Goal: Task Accomplishment & Management: Manage account settings

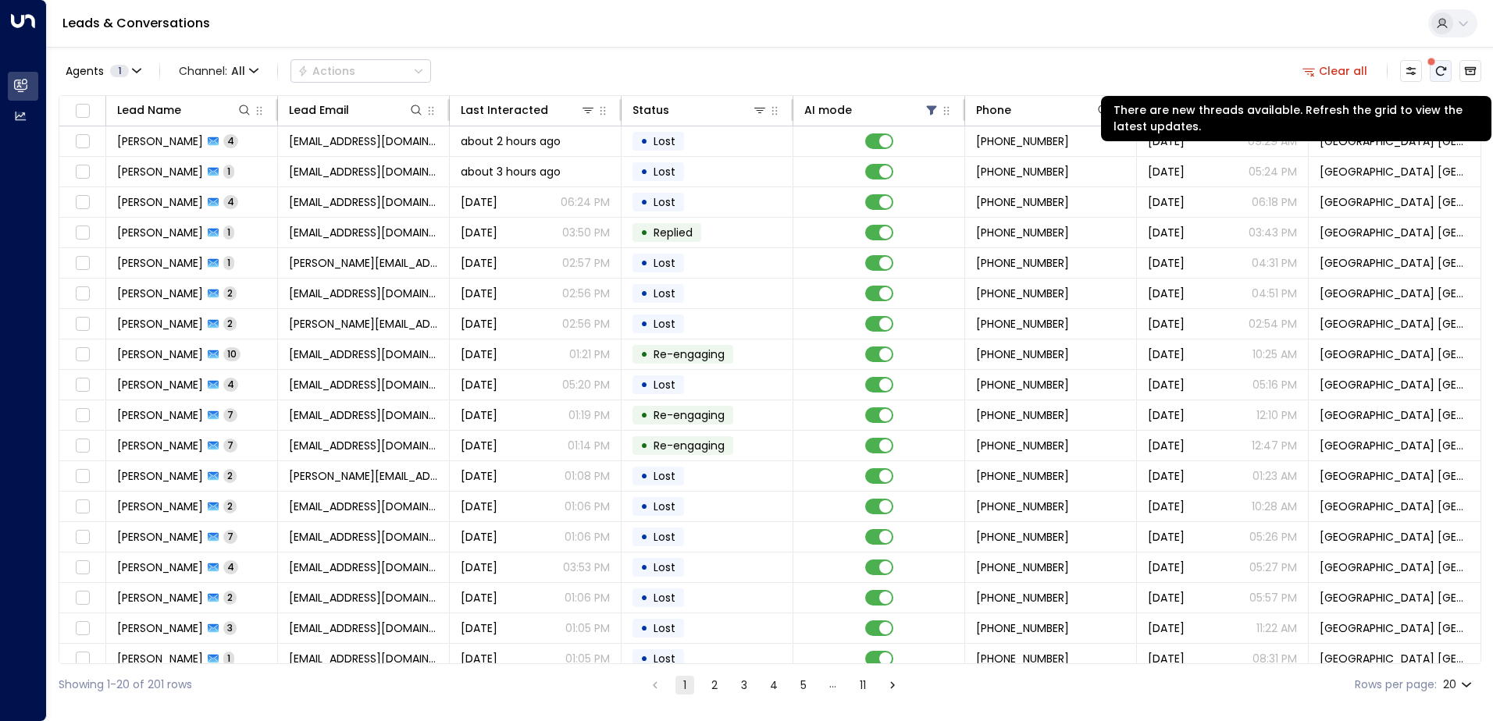
click at [1437, 73] on icon "There are new threads available. Refresh the grid to view the latest updates." at bounding box center [1441, 70] width 10 height 9
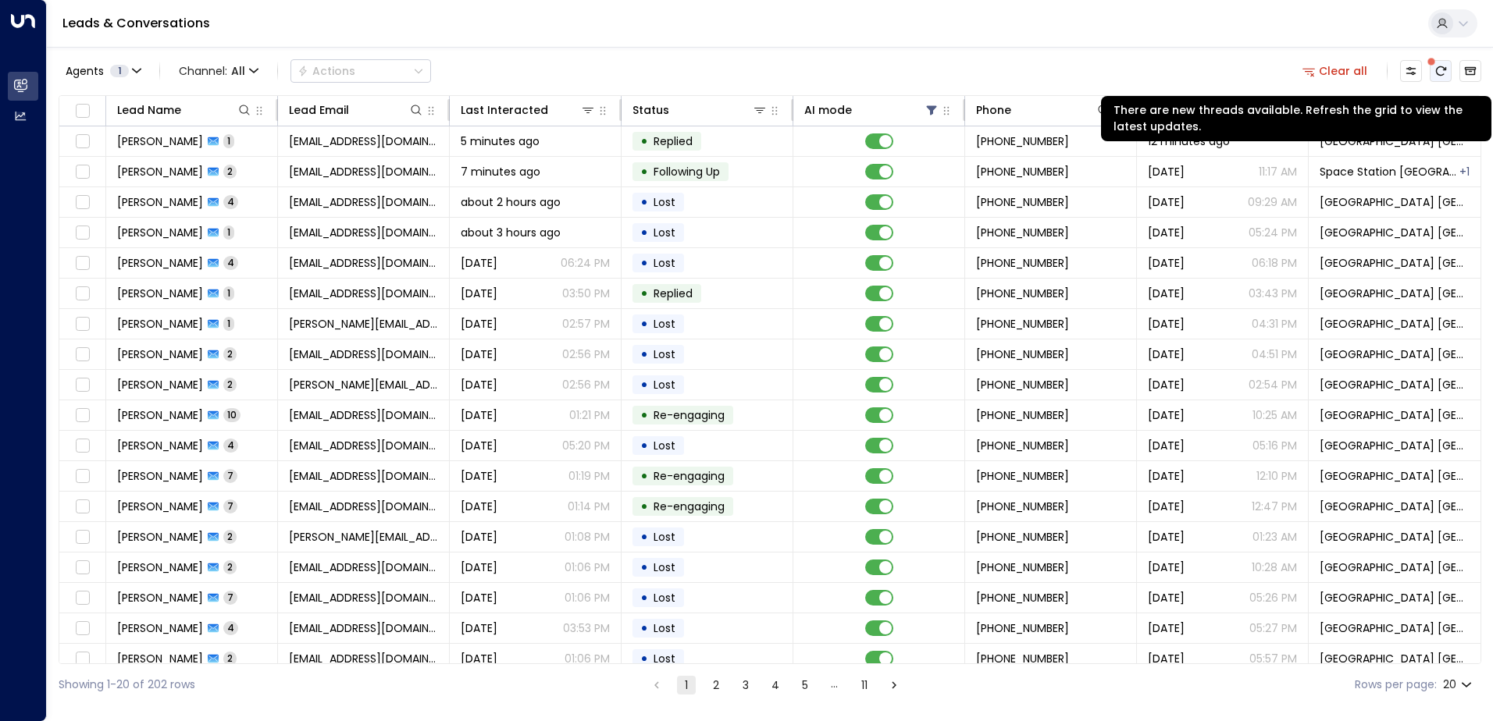
click at [1447, 66] on button "There are new threads available. Refresh the grid to view the latest updates." at bounding box center [1441, 71] width 22 height 22
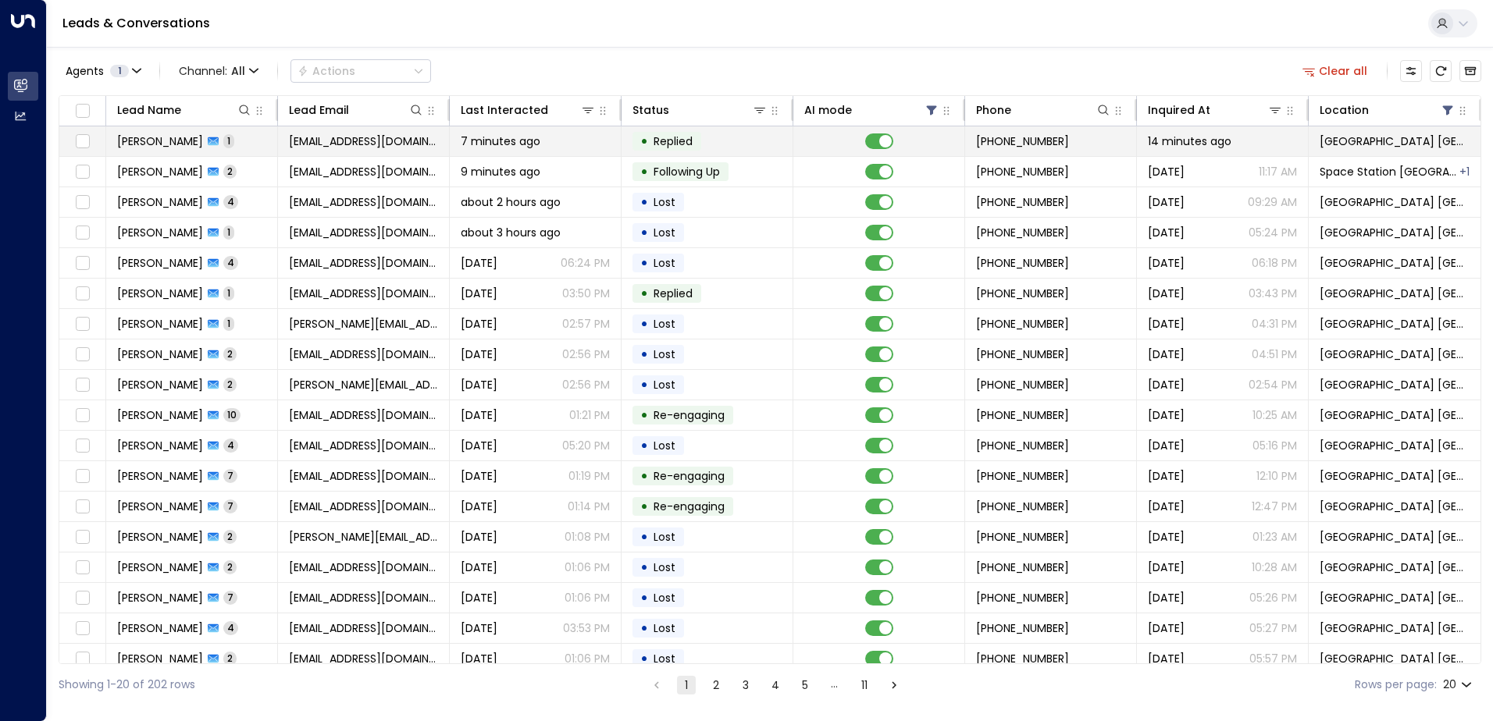
click at [357, 129] on td "[EMAIL_ADDRESS][DOMAIN_NAME]" at bounding box center [364, 141] width 172 height 30
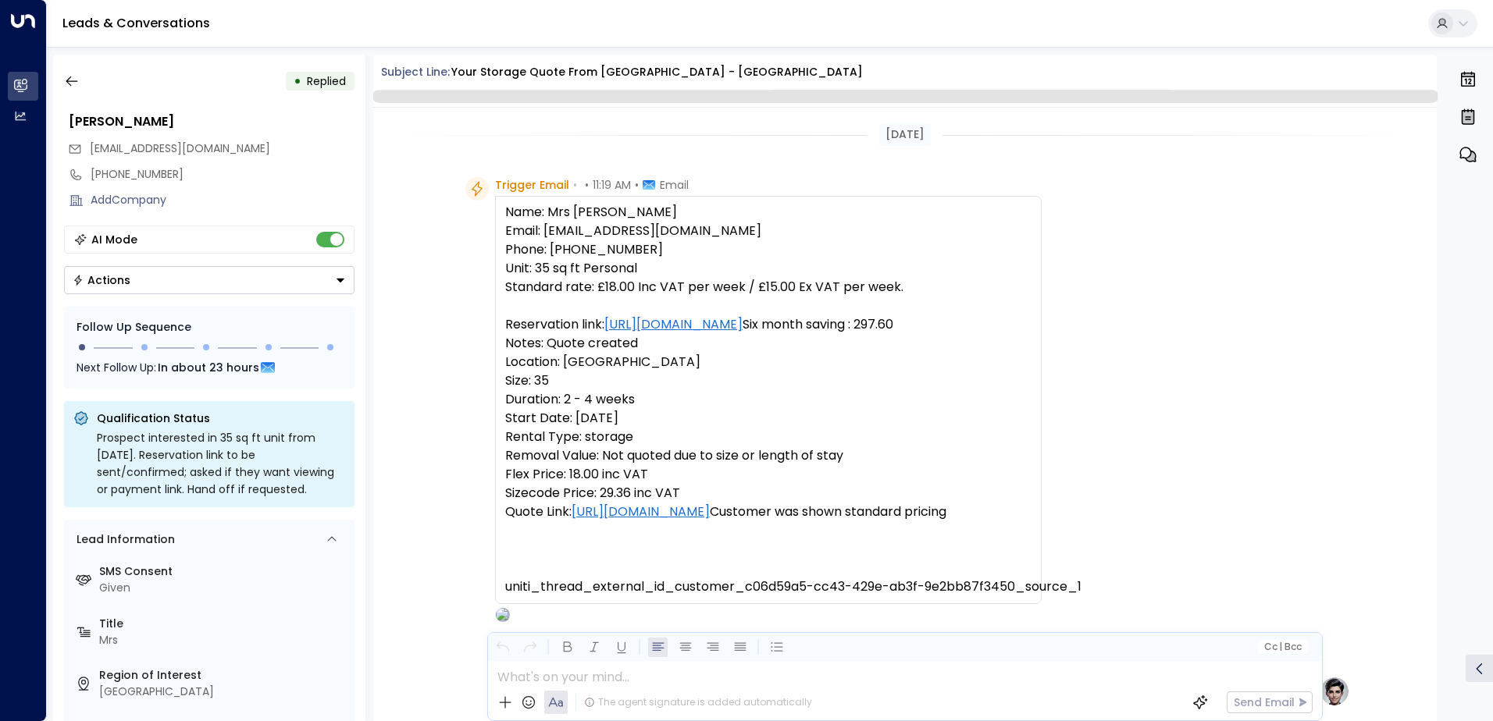
scroll to position [704, 0]
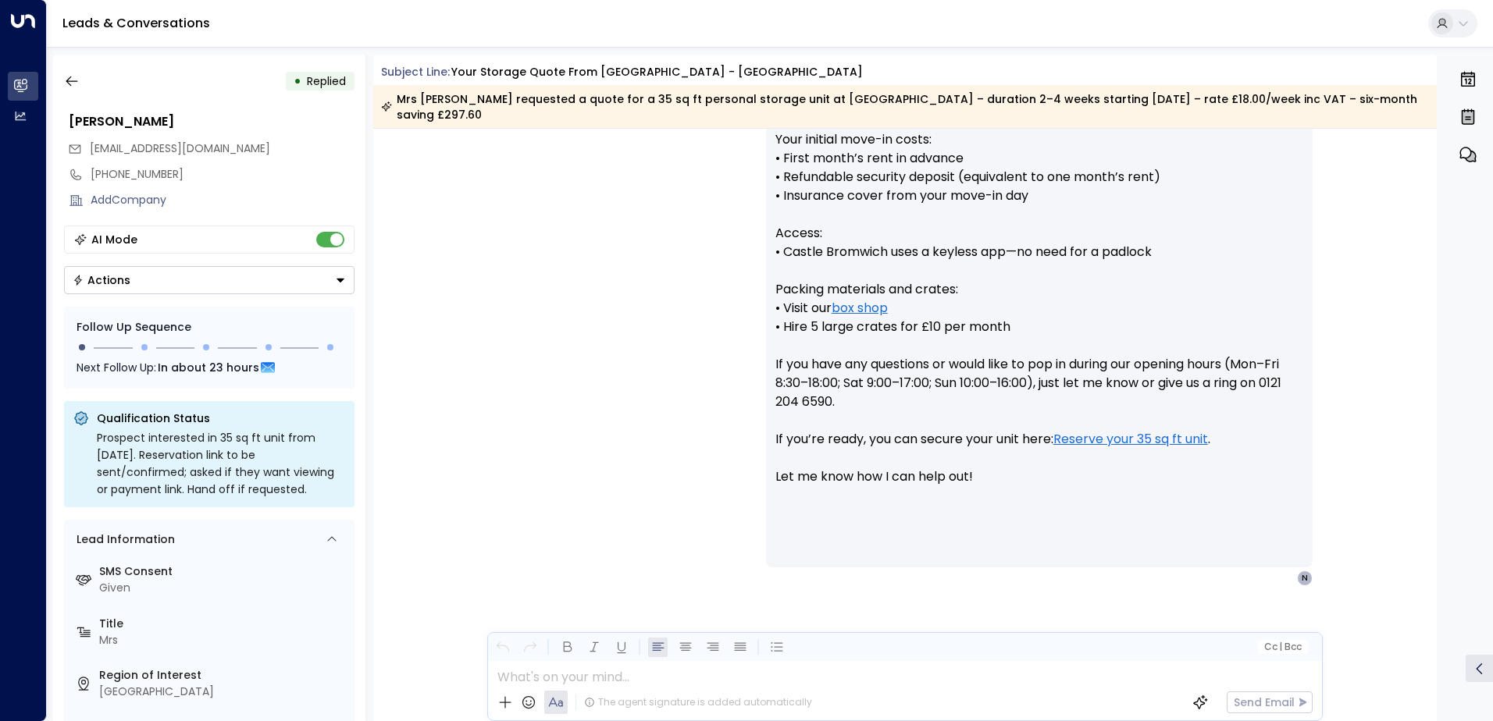
click at [210, 276] on button "Actions" at bounding box center [209, 280] width 290 height 28
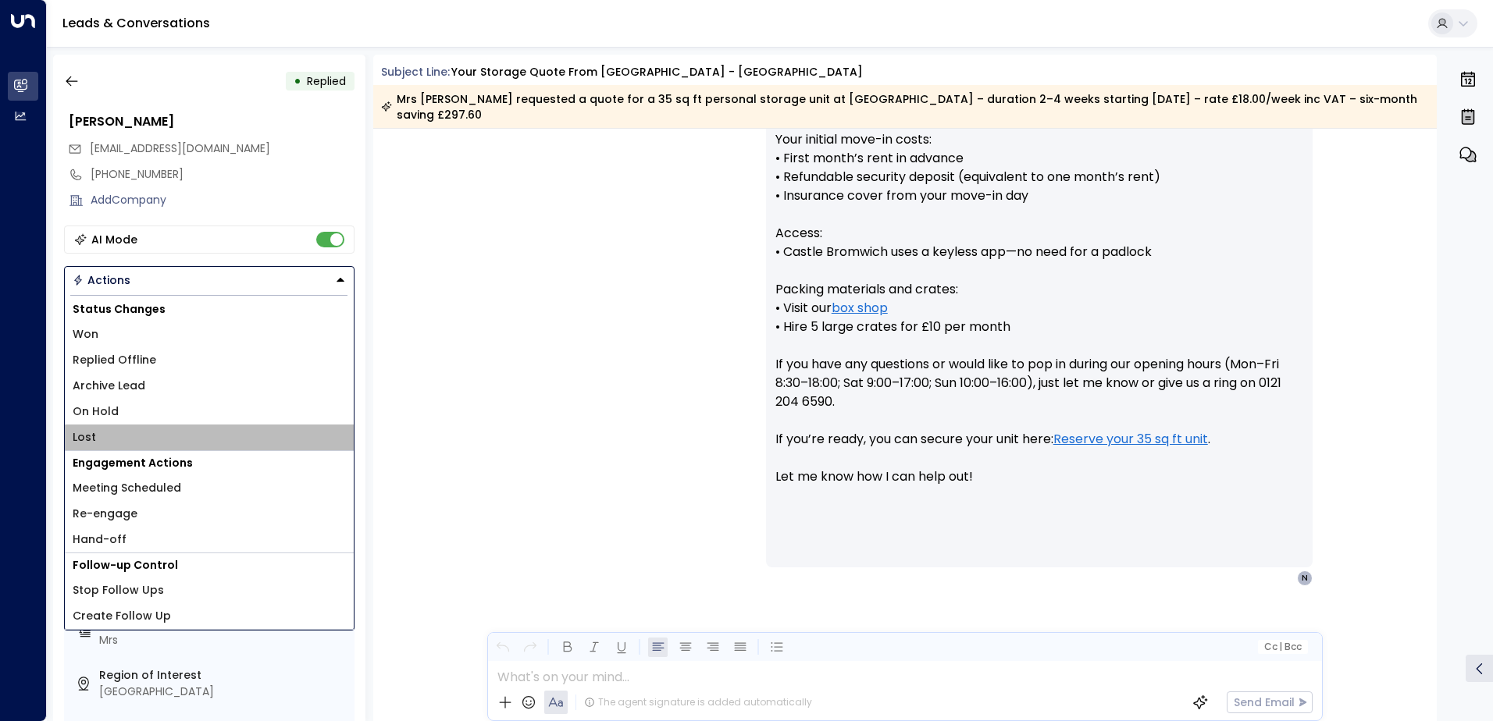
click at [95, 431] on li "Lost" at bounding box center [209, 438] width 289 height 26
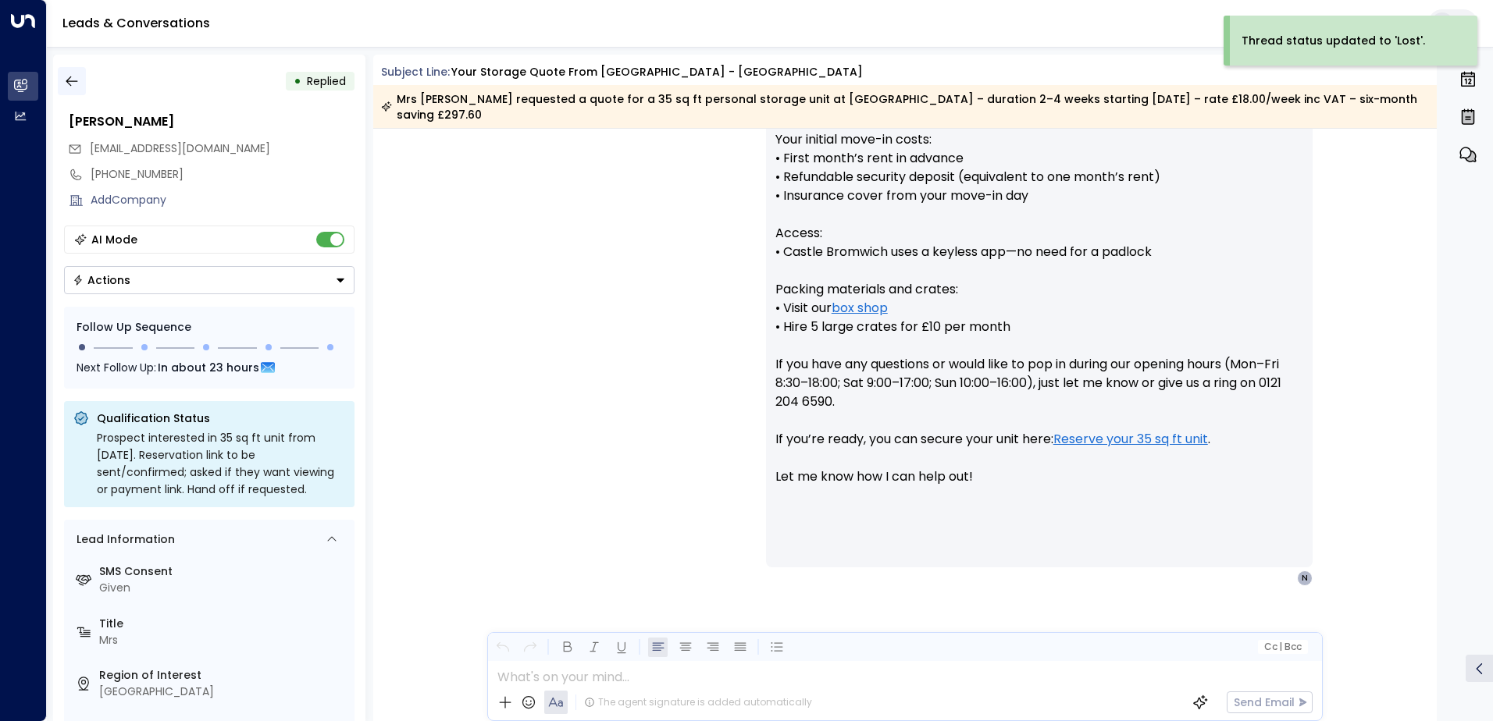
click at [69, 75] on icon "button" at bounding box center [72, 81] width 16 height 16
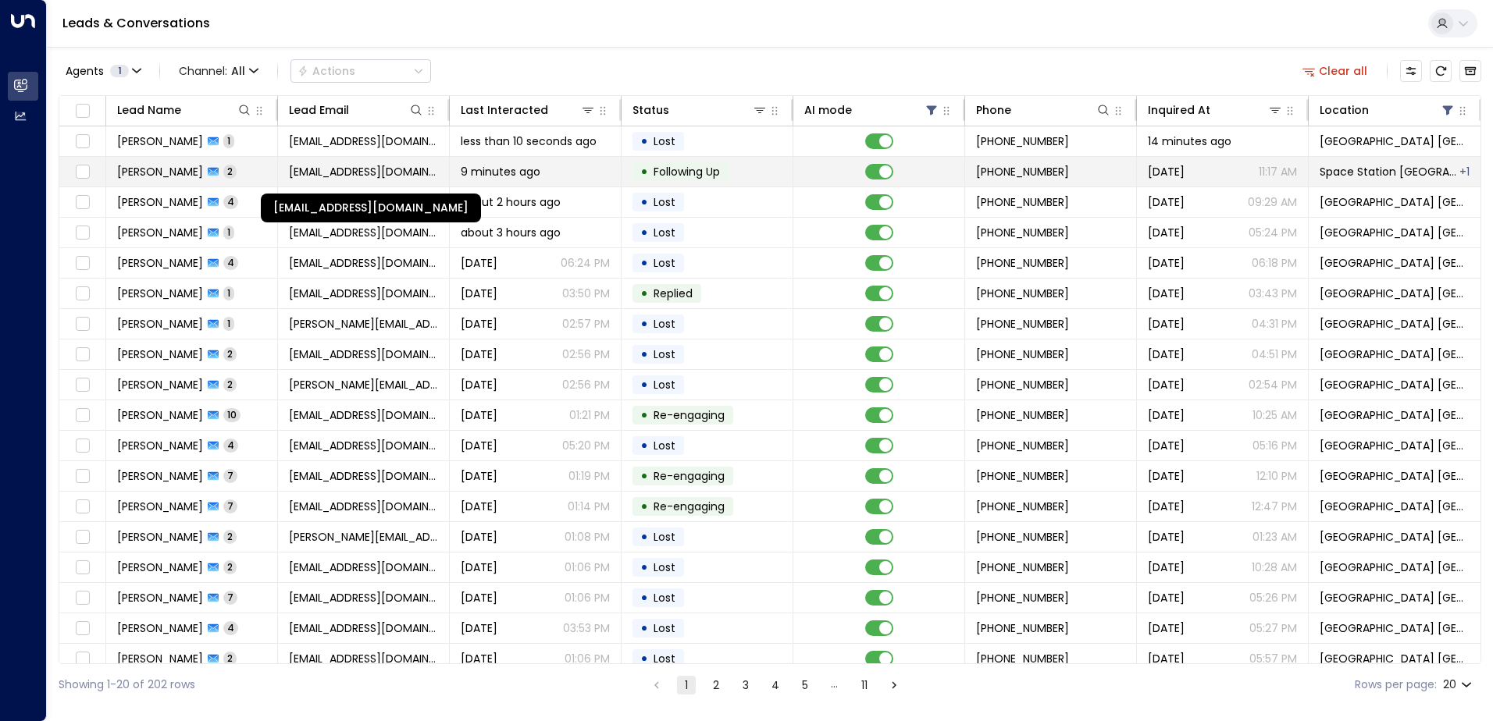
click at [329, 171] on span "[EMAIL_ADDRESS][DOMAIN_NAME]" at bounding box center [363, 172] width 149 height 16
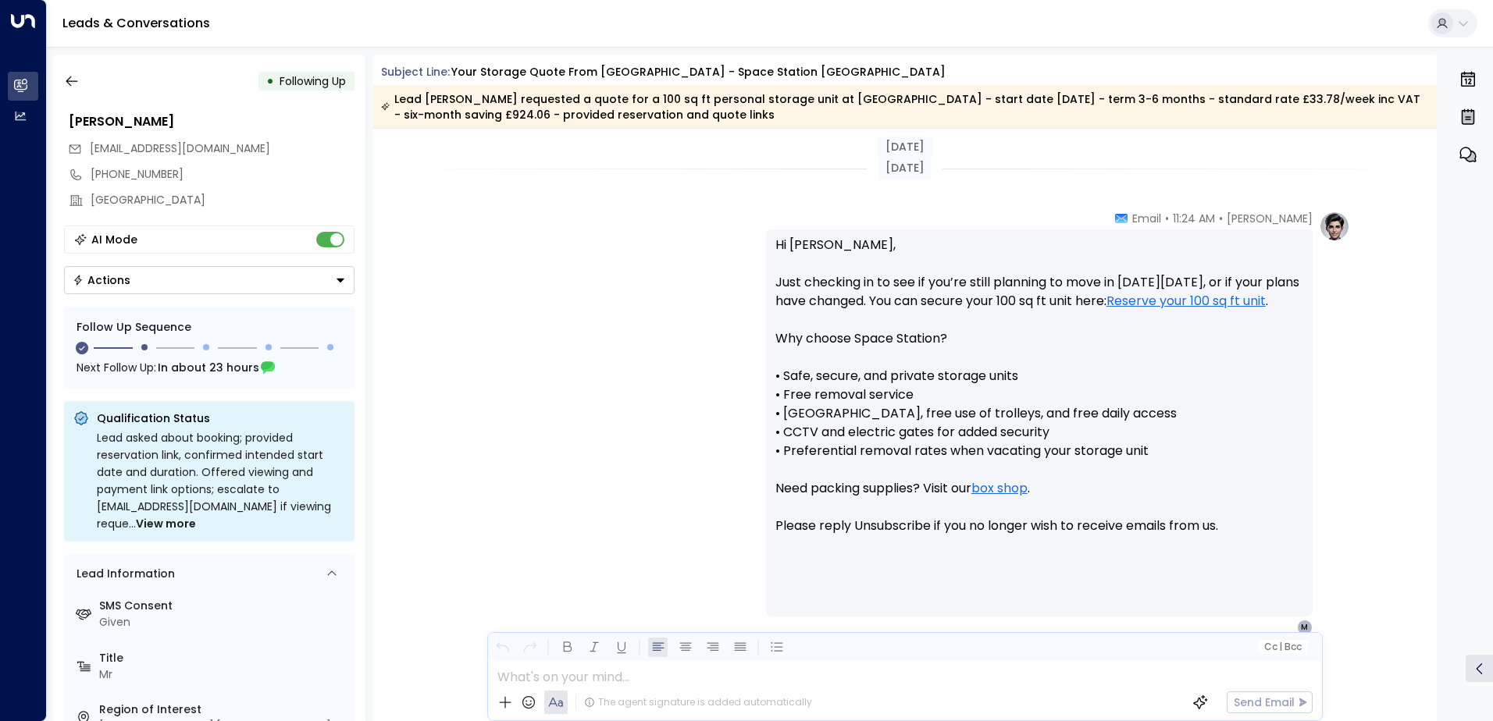
scroll to position [1104, 0]
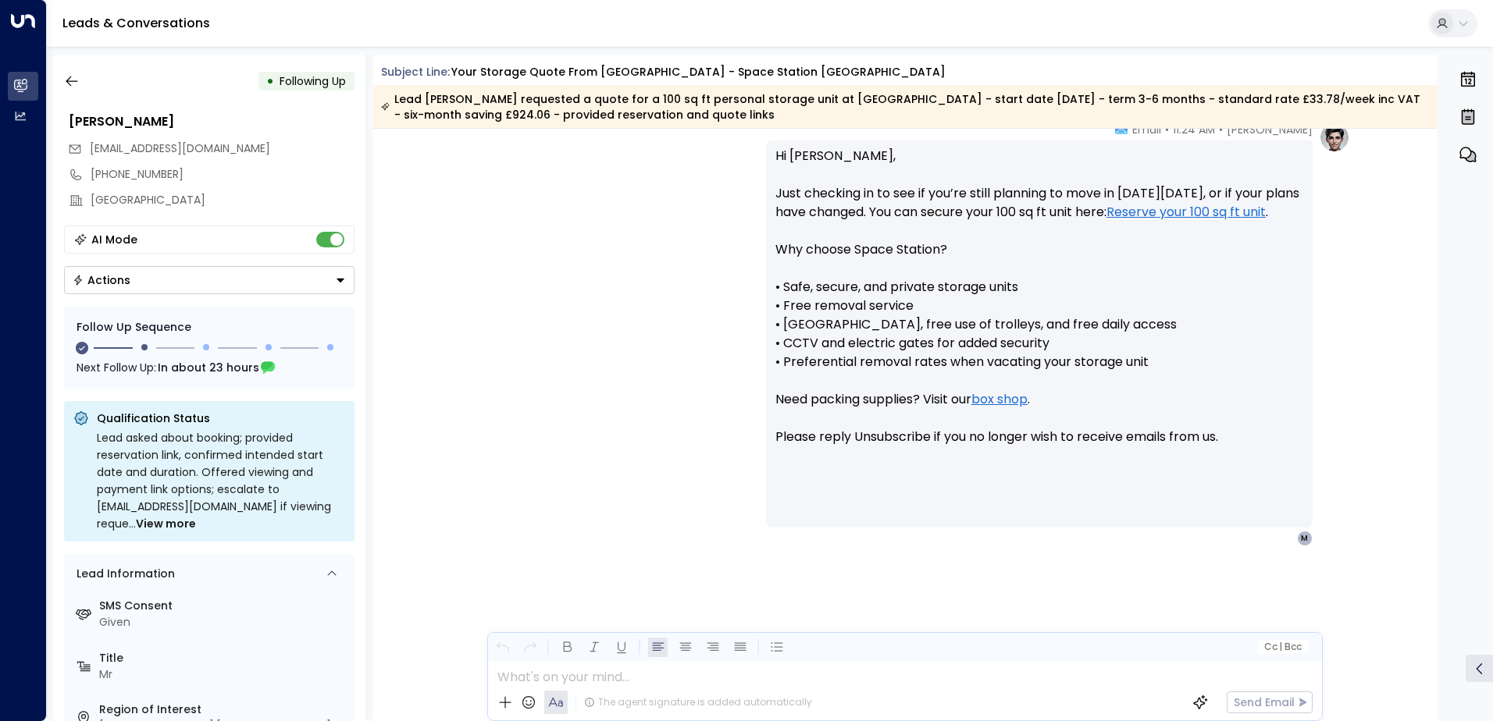
click at [134, 280] on button "Actions" at bounding box center [209, 280] width 290 height 28
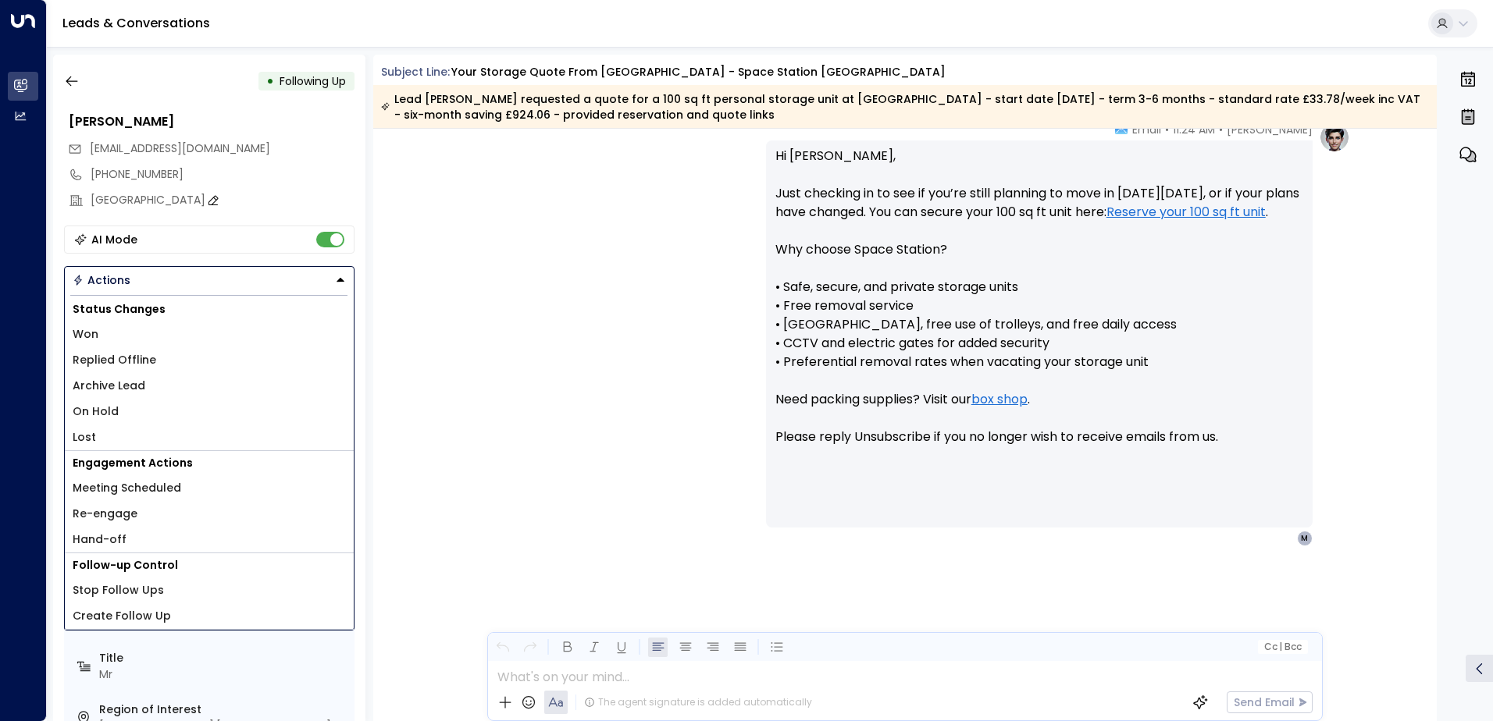
click at [219, 205] on div "[GEOGRAPHIC_DATA]" at bounding box center [223, 200] width 264 height 16
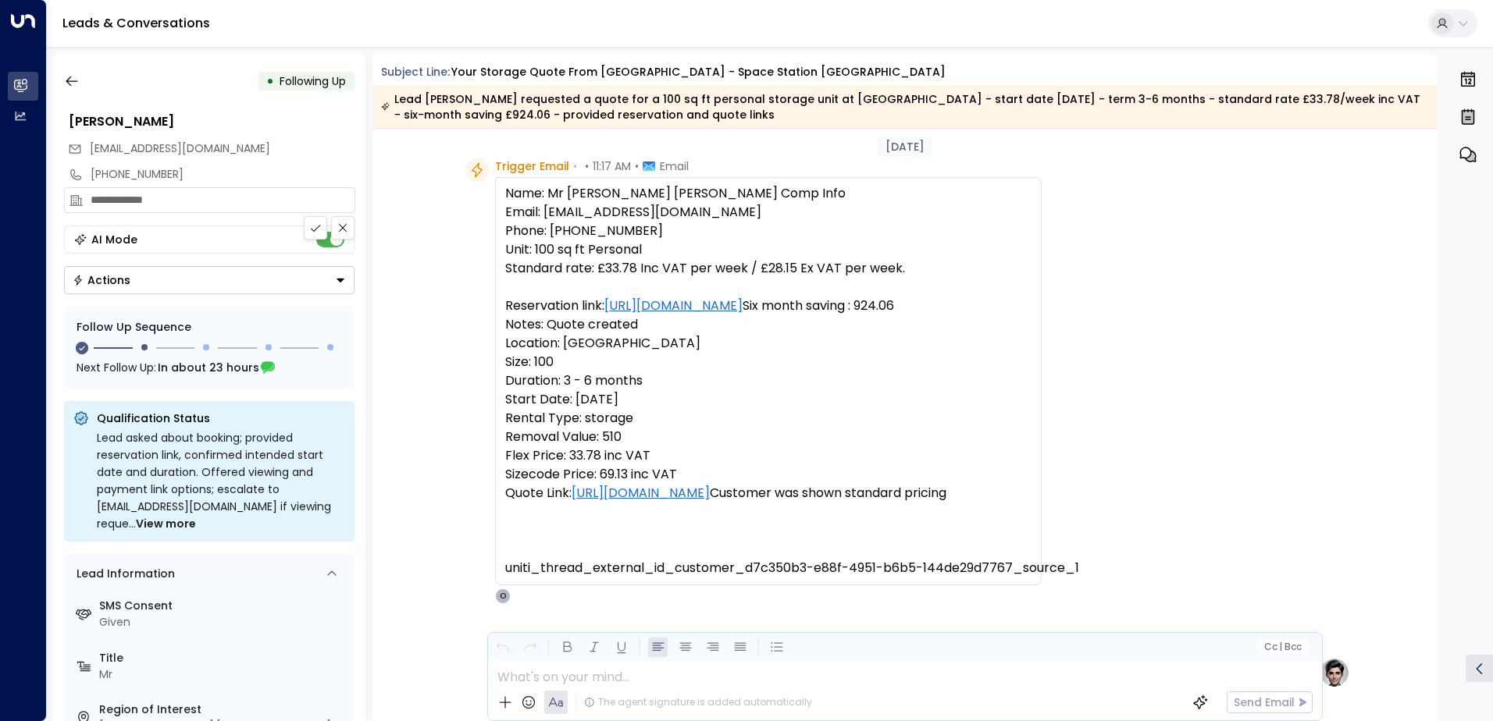
scroll to position [0, 0]
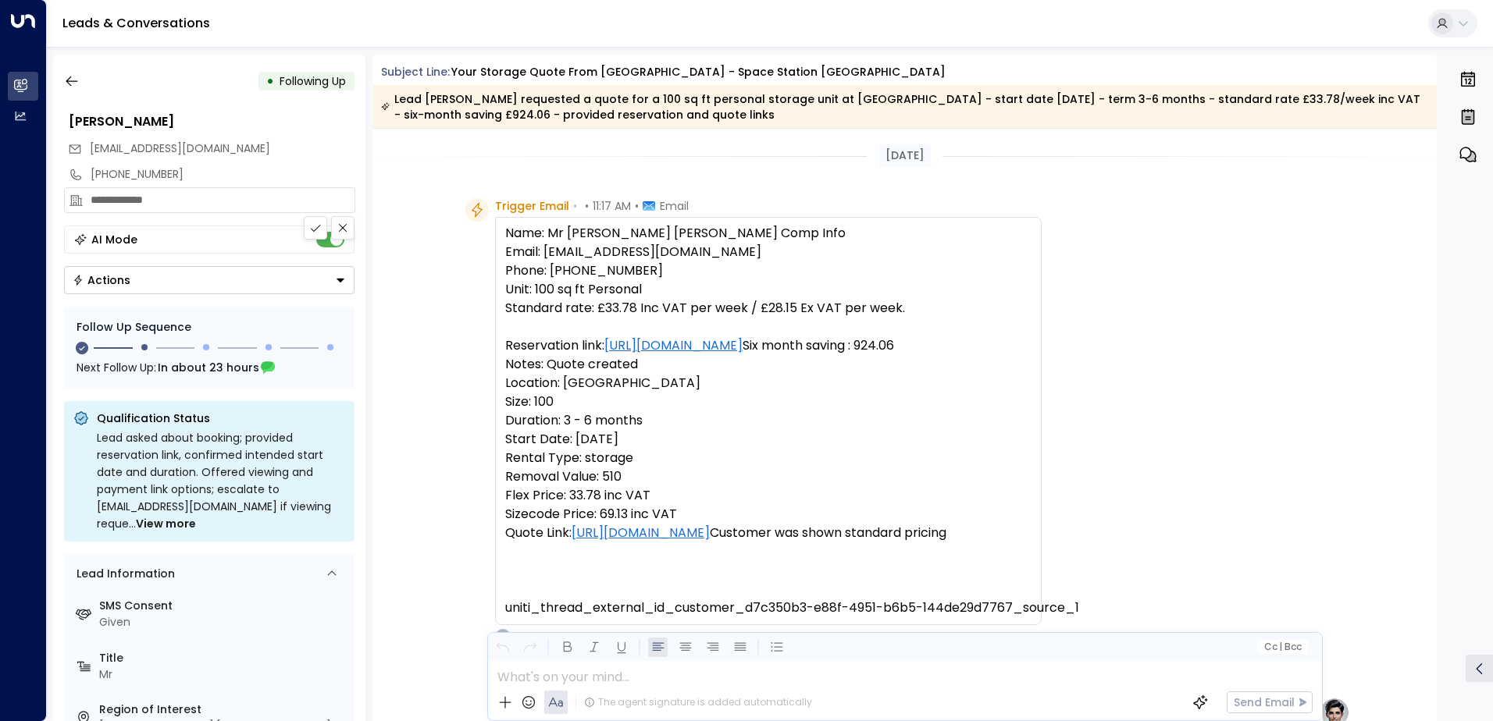
click at [173, 292] on button "Actions" at bounding box center [209, 280] width 290 height 28
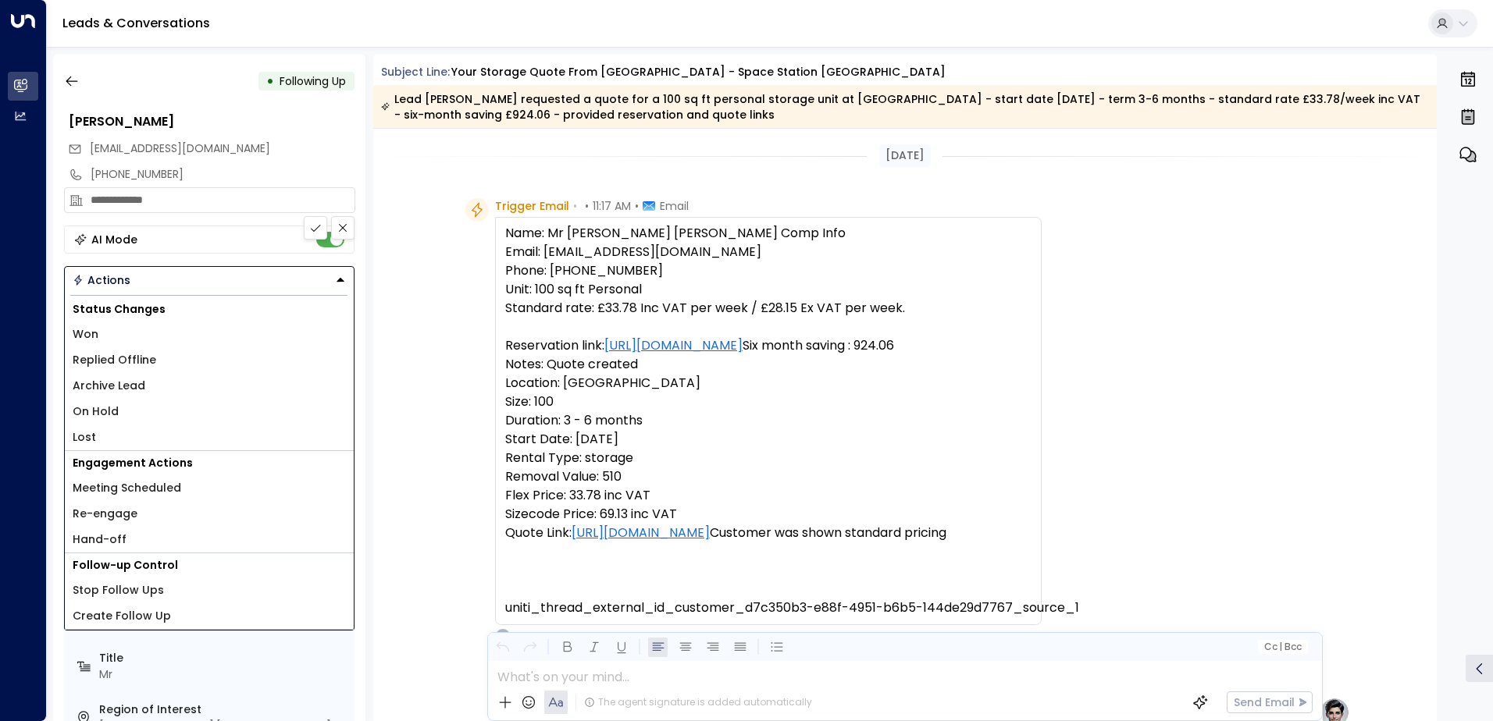
click at [109, 429] on li "Lost" at bounding box center [209, 438] width 289 height 26
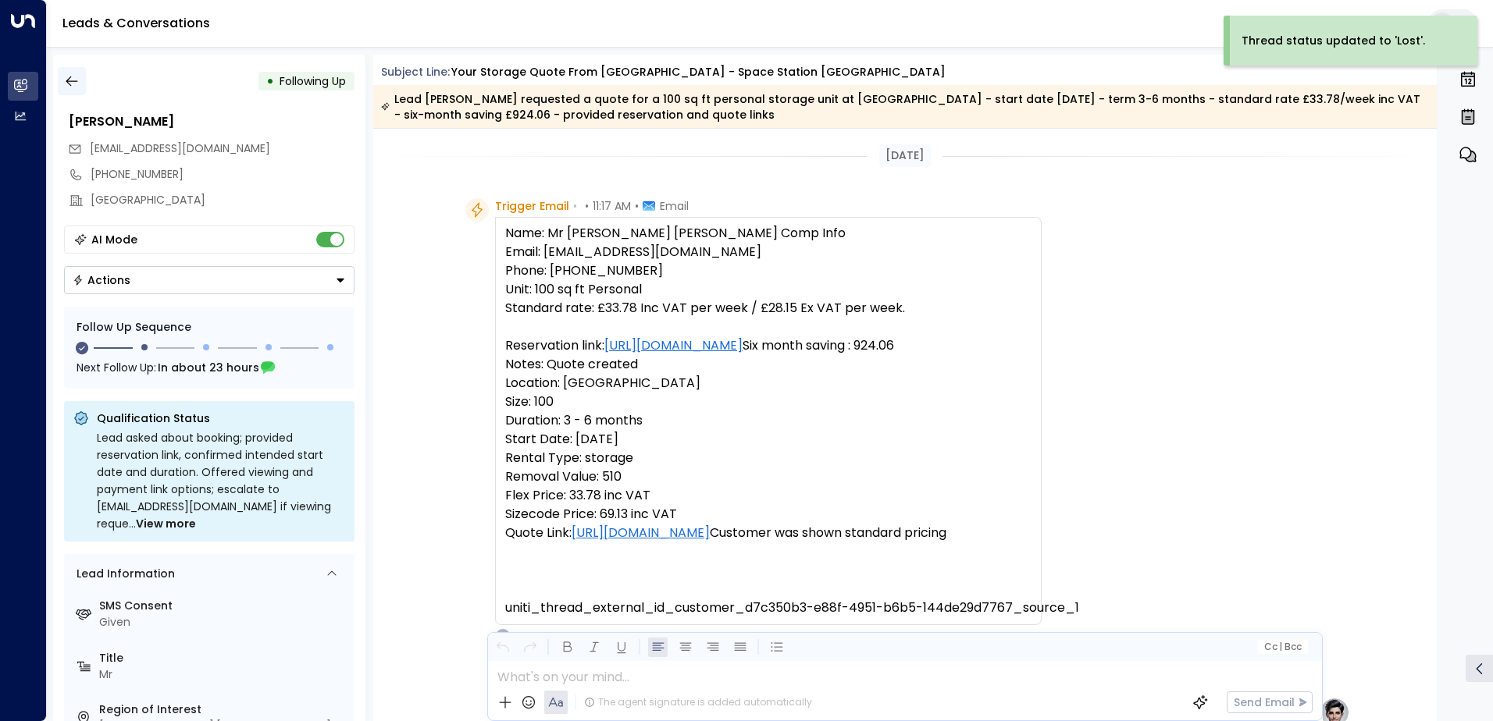
click at [66, 77] on icon "button" at bounding box center [72, 81] width 16 height 16
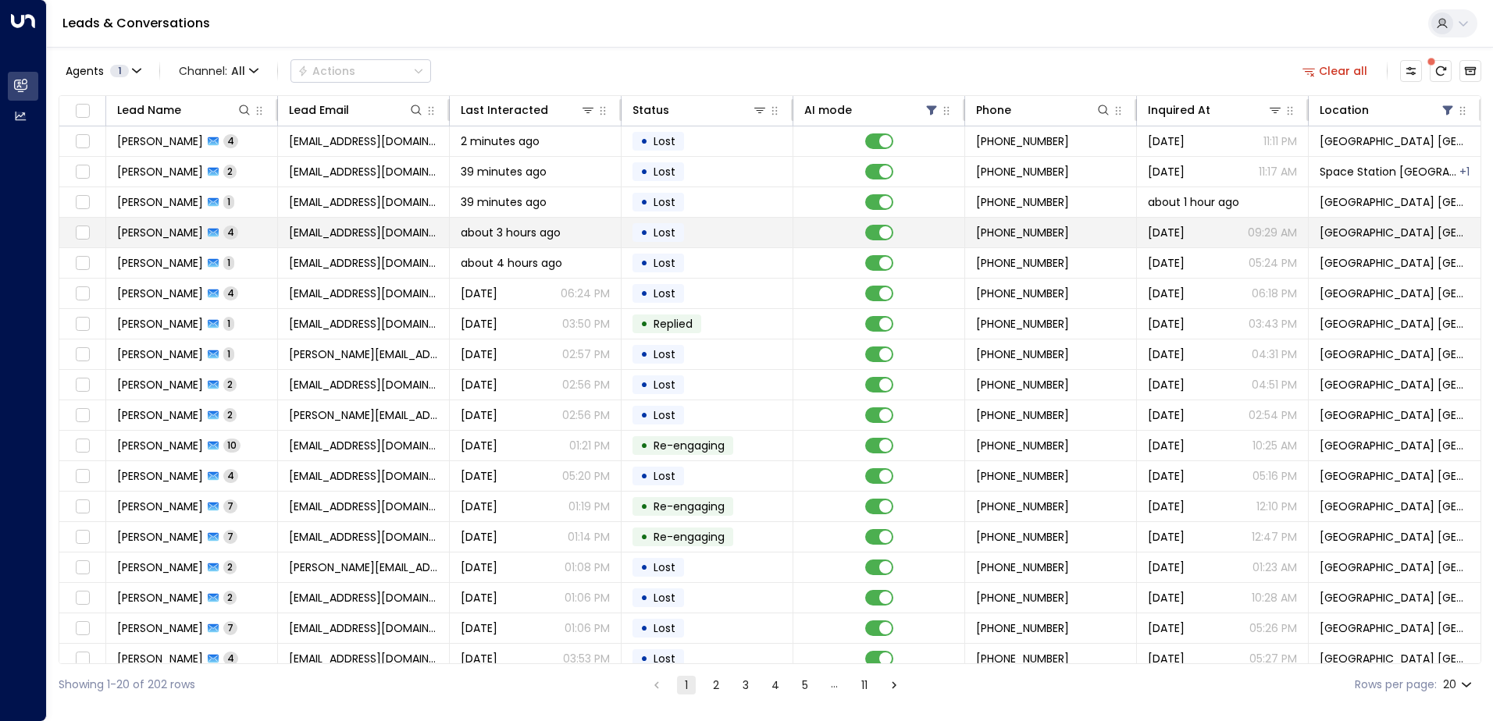
click at [347, 234] on span "[EMAIL_ADDRESS][DOMAIN_NAME]" at bounding box center [363, 233] width 149 height 16
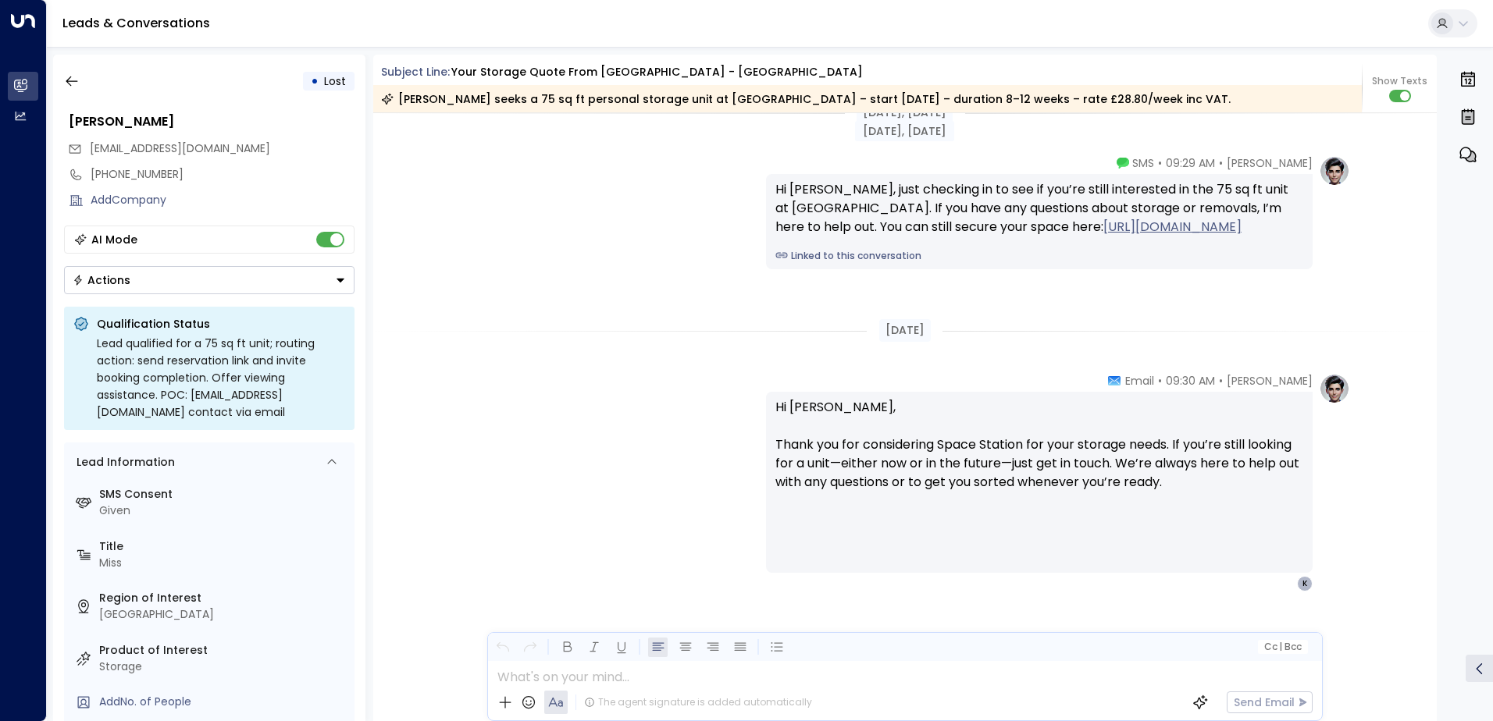
scroll to position [2394, 0]
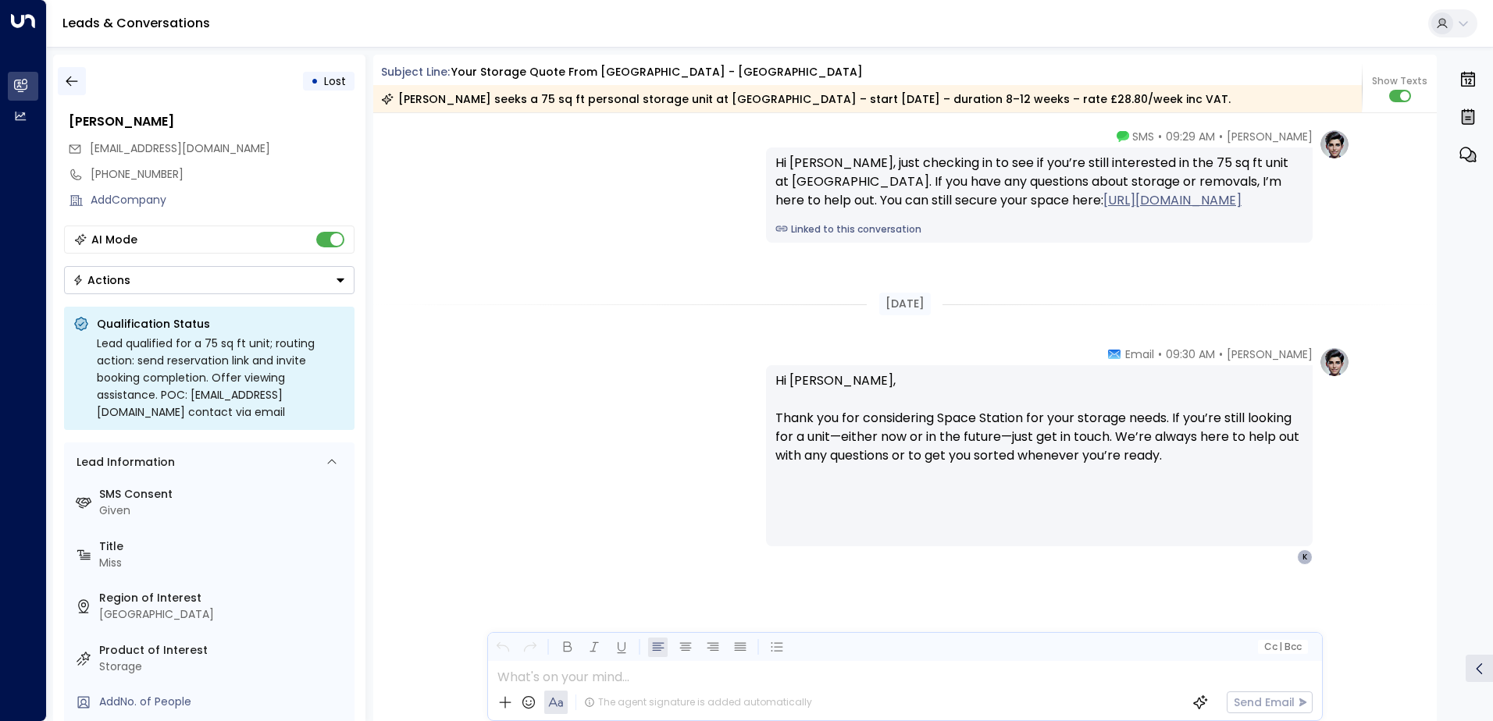
click at [70, 83] on icon "button" at bounding box center [72, 81] width 16 height 16
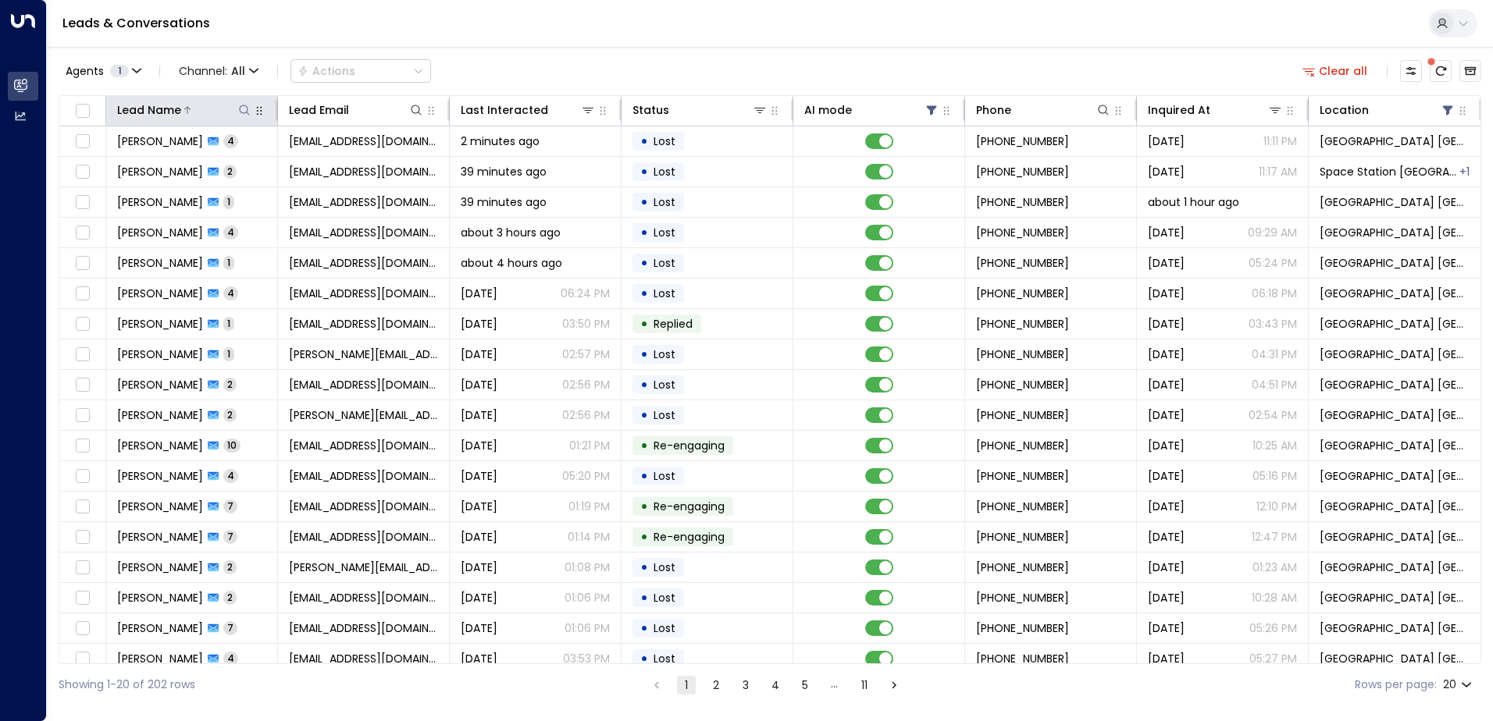
click at [244, 112] on icon at bounding box center [244, 110] width 12 height 12
type input "****"
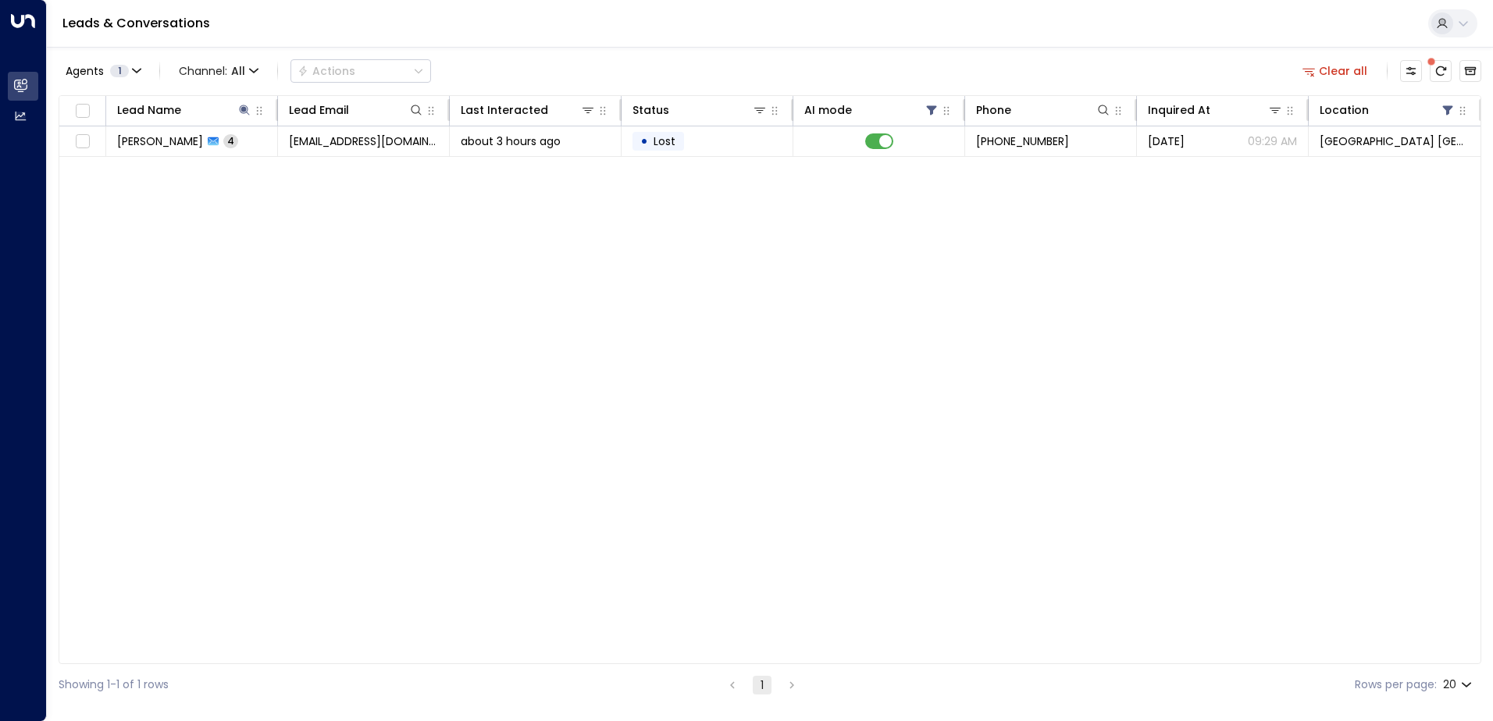
drag, startPoint x: 476, startPoint y: 329, endPoint x: 493, endPoint y: 318, distance: 20.4
click at [476, 329] on div "Lead Name Lead Email Last Interacted Status AI mode Phone Inquired At Location …" at bounding box center [770, 379] width 1423 height 569
click at [241, 109] on icon at bounding box center [244, 110] width 10 height 10
click at [245, 116] on icon at bounding box center [244, 110] width 12 height 12
type input "*"
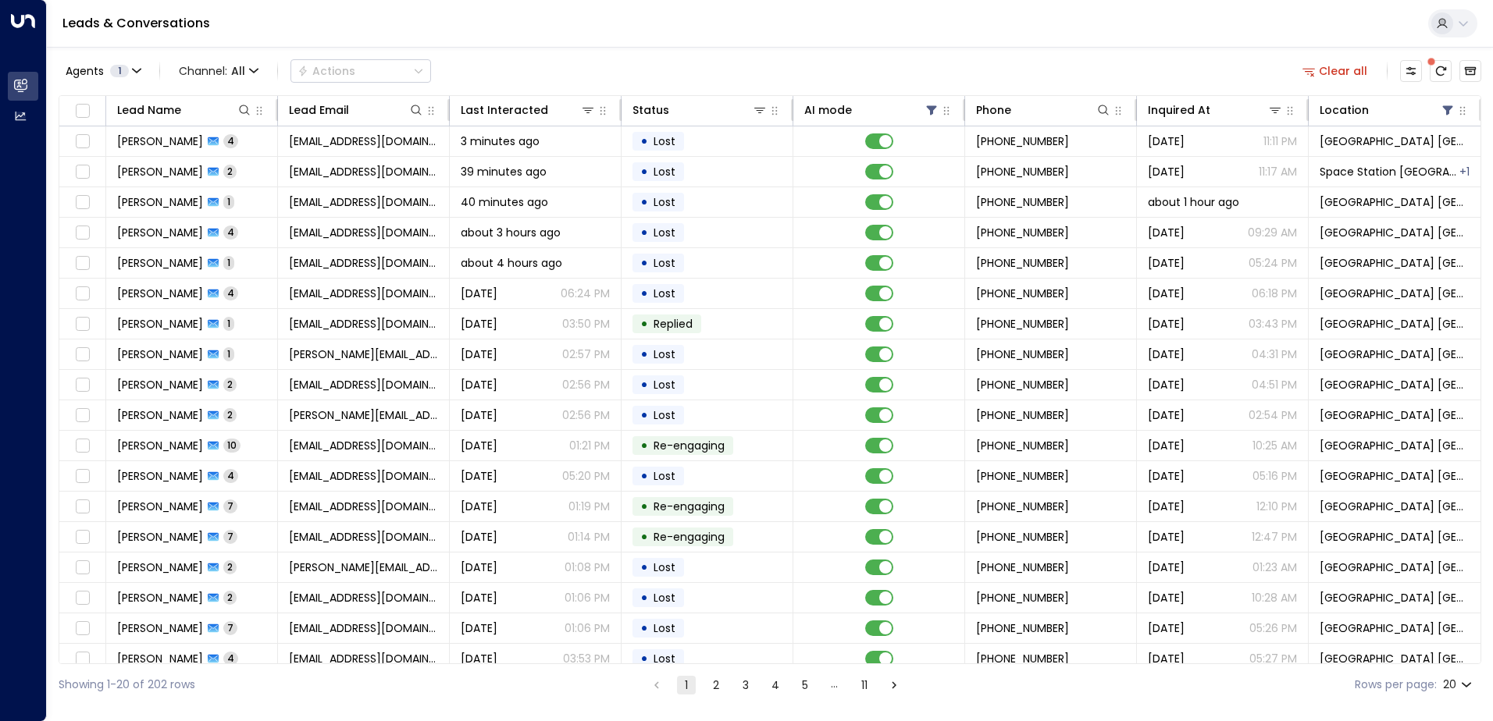
click at [440, 403] on td "[PERSON_NAME][EMAIL_ADDRESS][PERSON_NAME][DOMAIN_NAME]" at bounding box center [364, 416] width 172 height 30
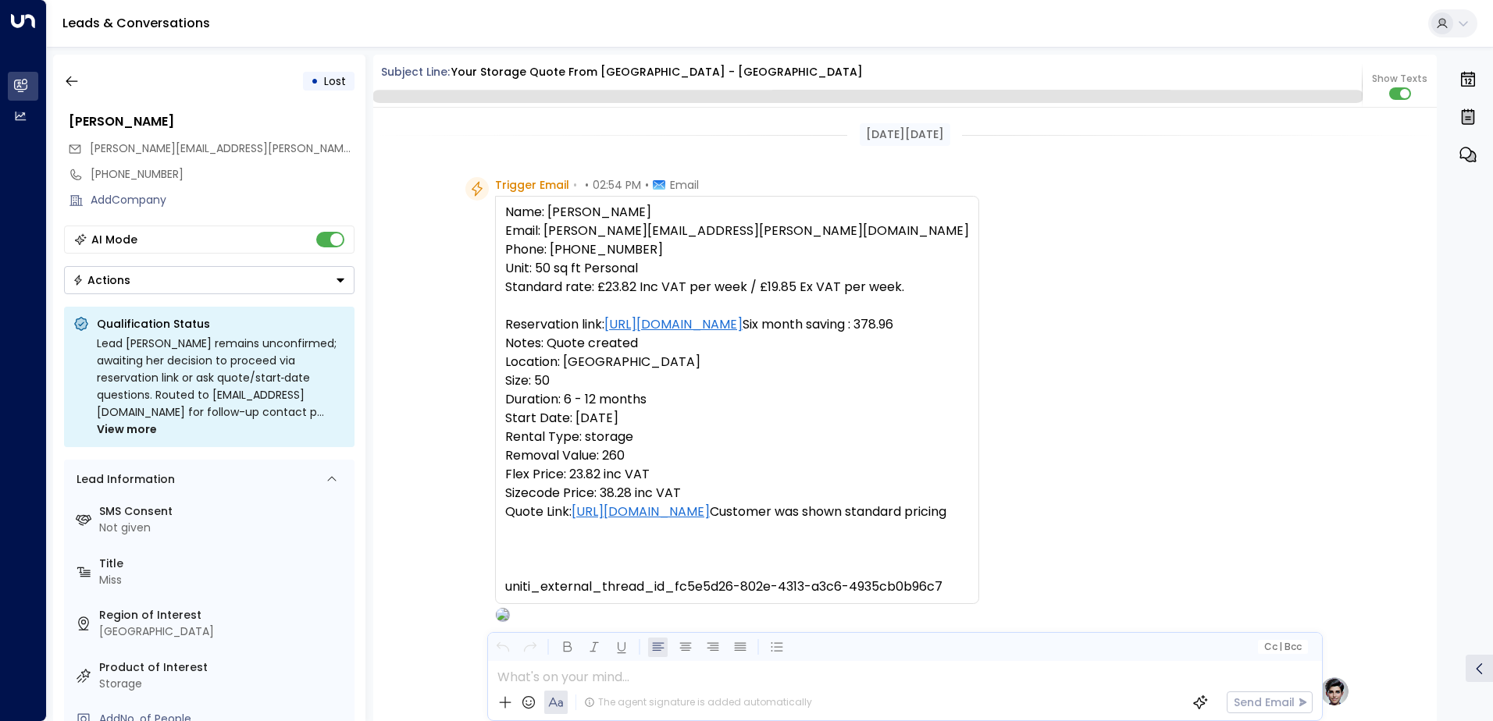
scroll to position [1510, 0]
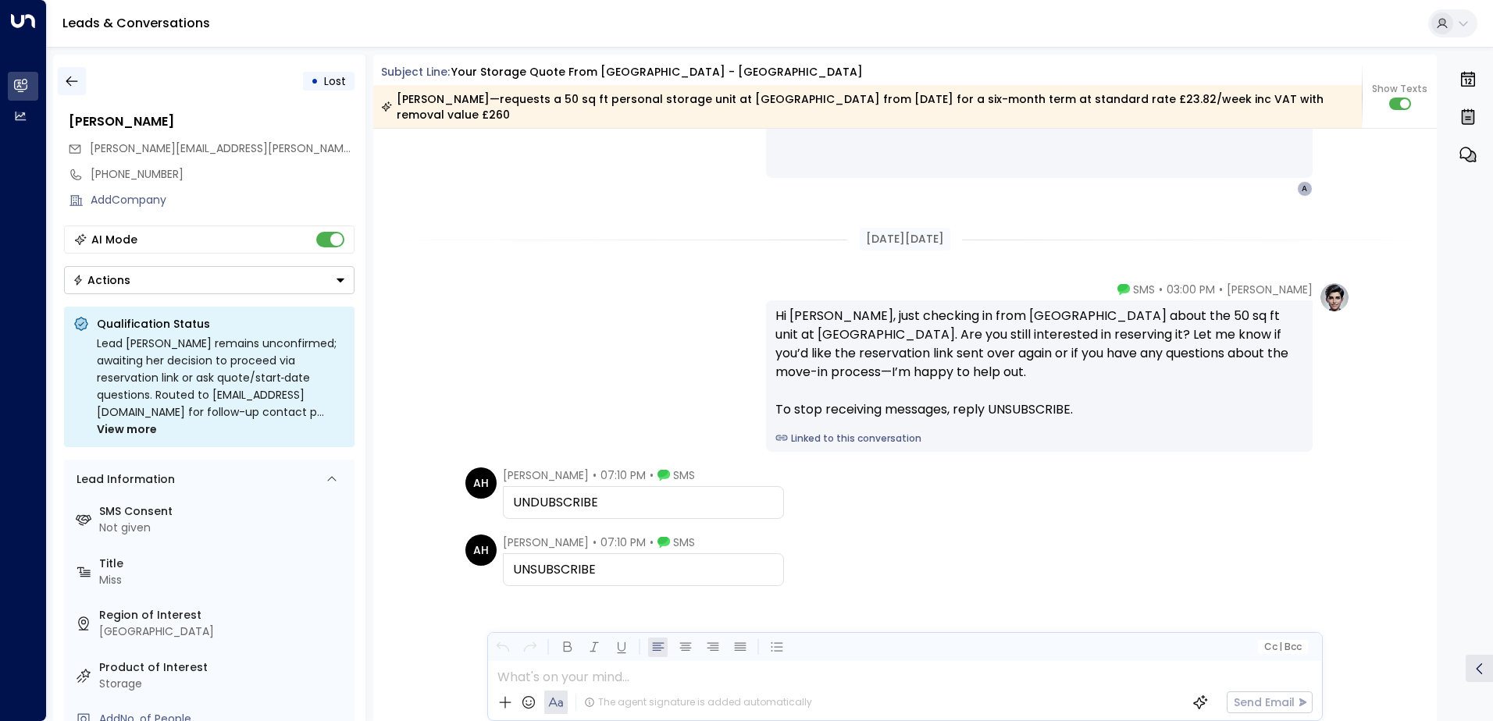
click at [77, 76] on icon "button" at bounding box center [72, 81] width 16 height 16
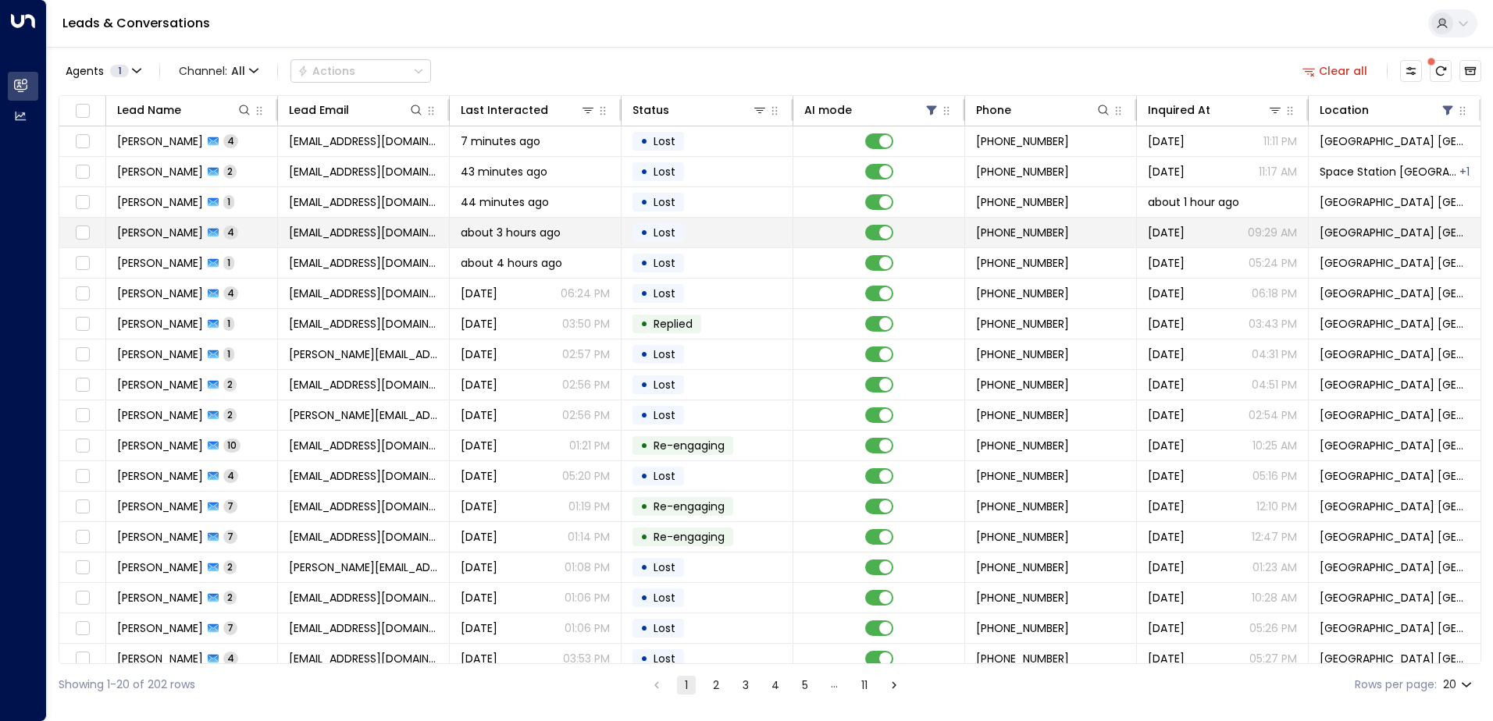
click at [398, 233] on span "[EMAIL_ADDRESS][DOMAIN_NAME]" at bounding box center [363, 233] width 149 height 16
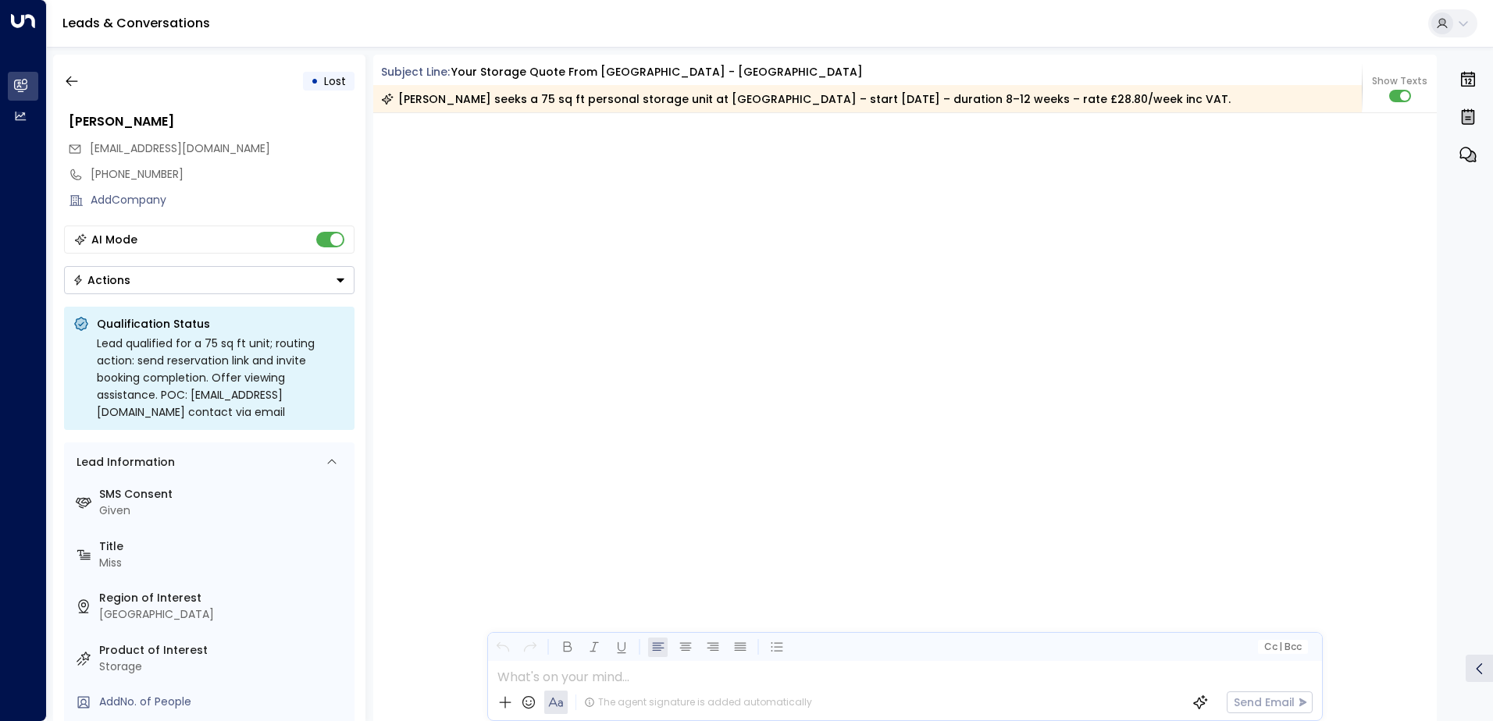
scroll to position [3234, 0]
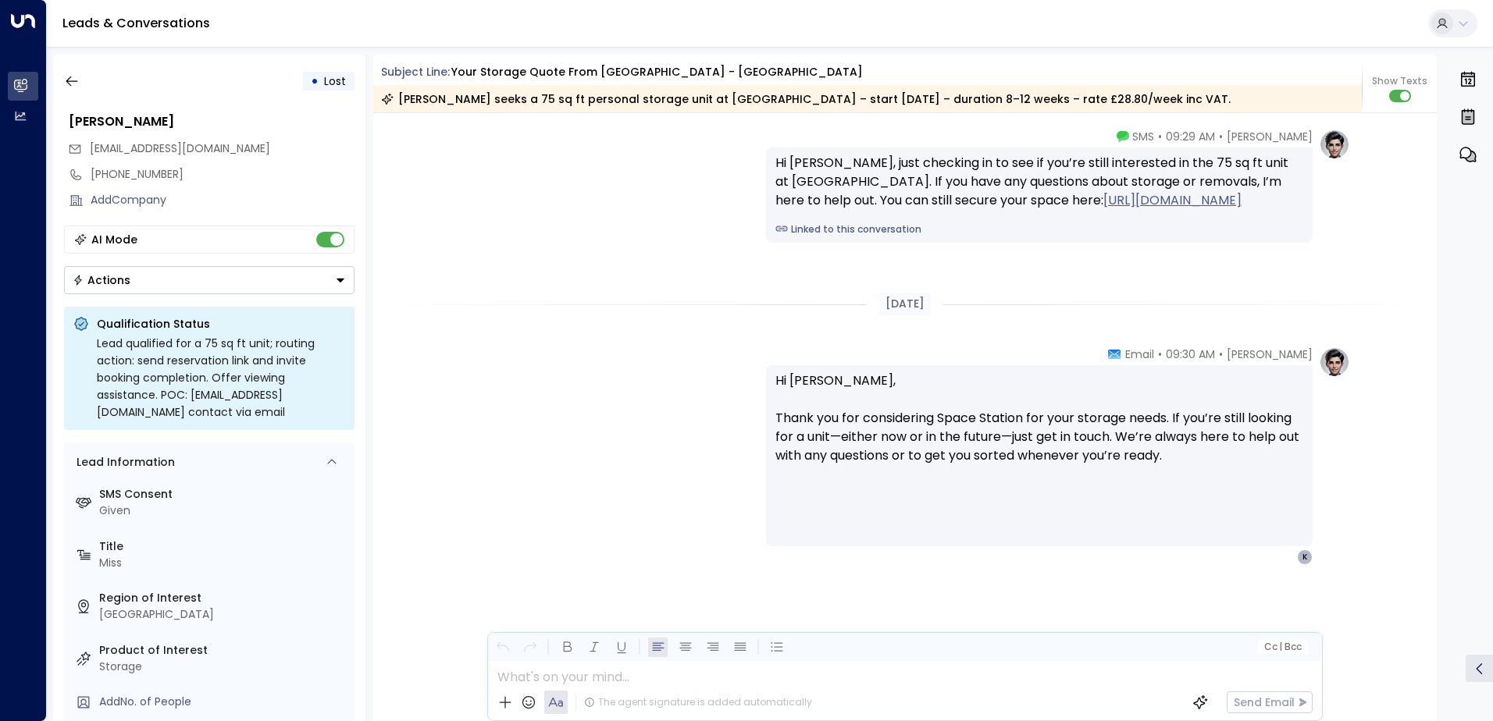
click at [127, 287] on div "Actions" at bounding box center [102, 280] width 58 height 14
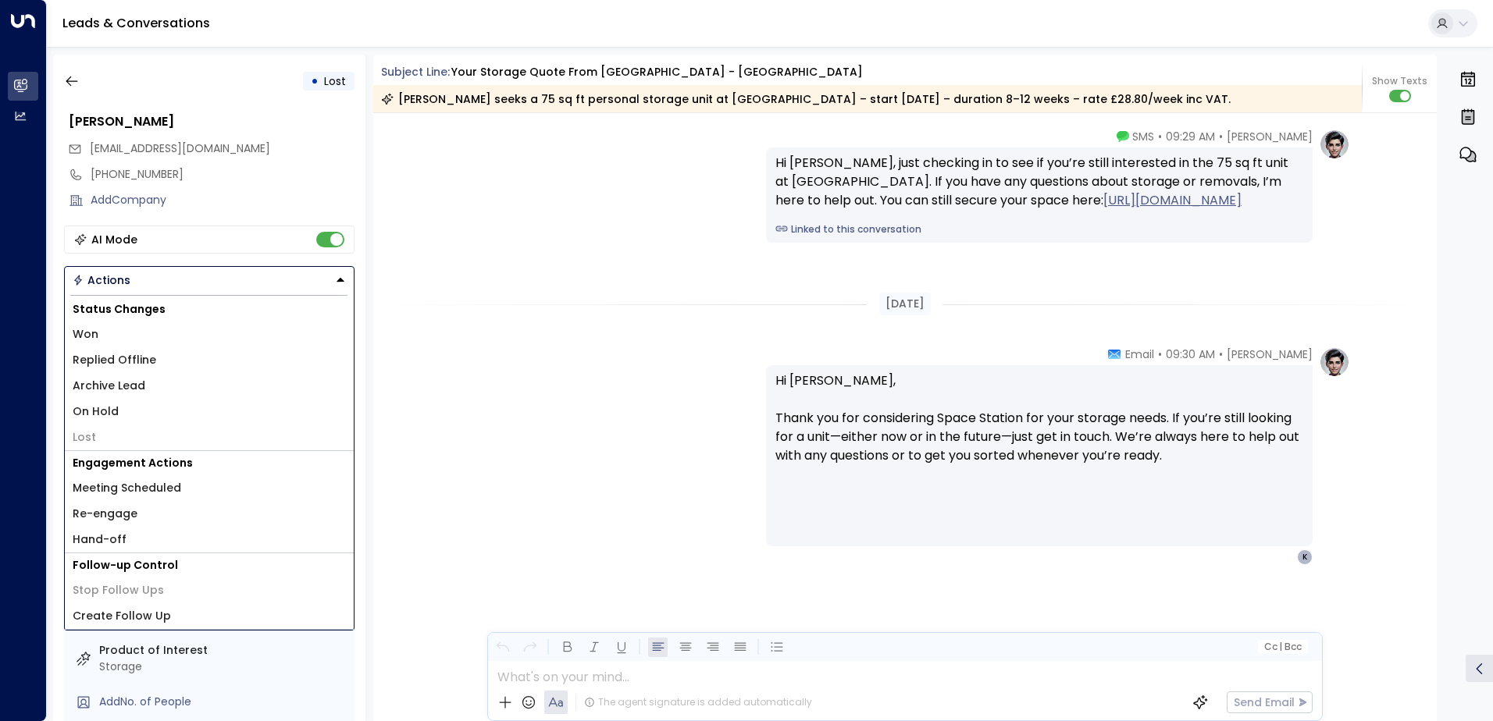
click at [301, 196] on div "Add Company" at bounding box center [223, 200] width 264 height 16
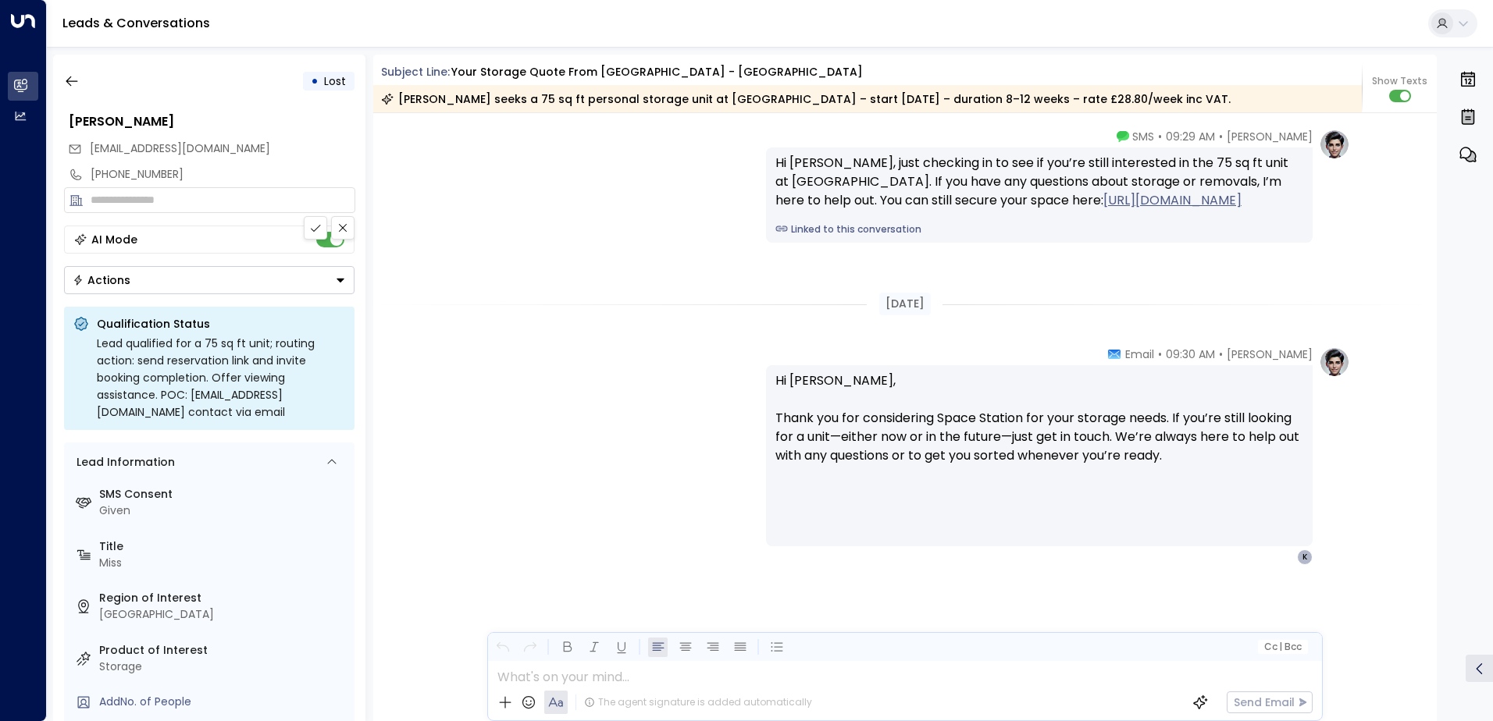
click at [162, 277] on button "Actions" at bounding box center [209, 280] width 290 height 28
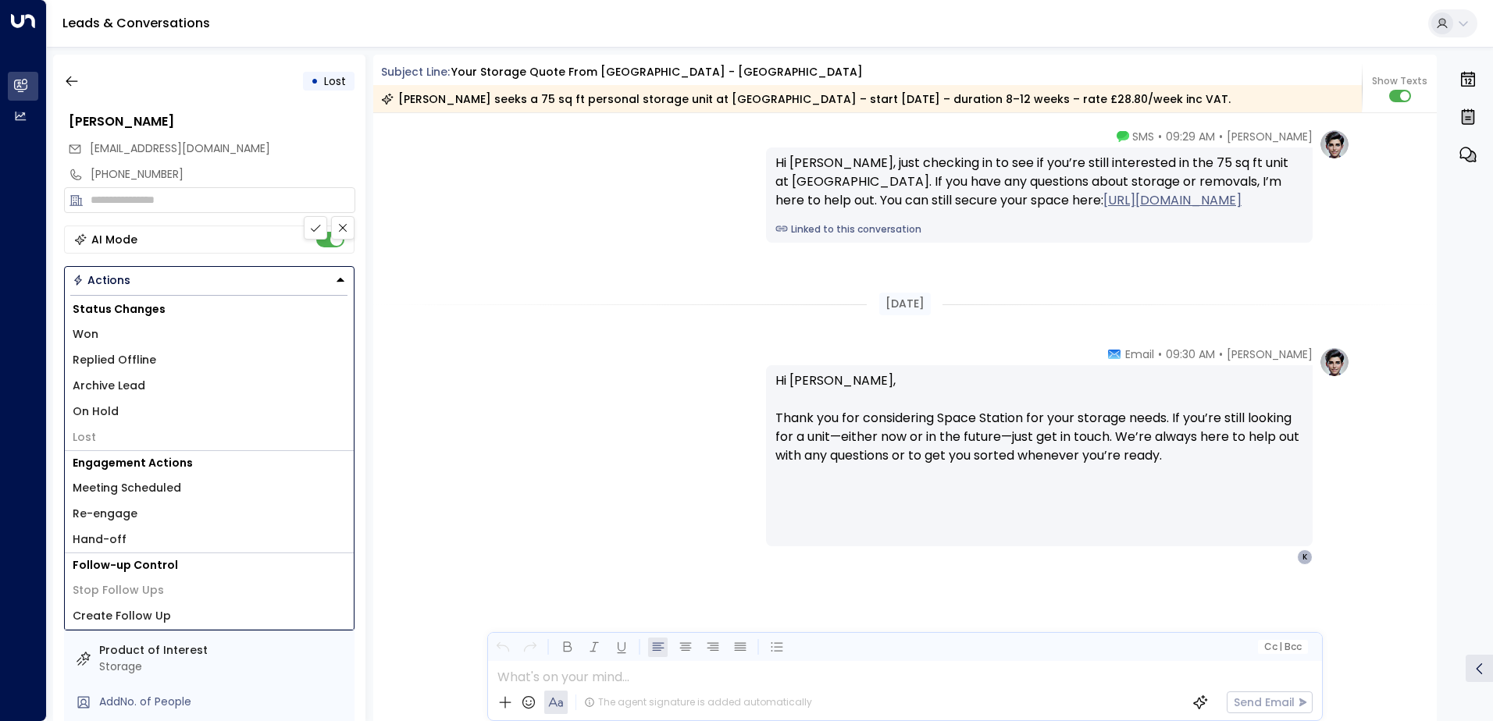
click at [125, 521] on span "Re-engage" at bounding box center [105, 514] width 65 height 16
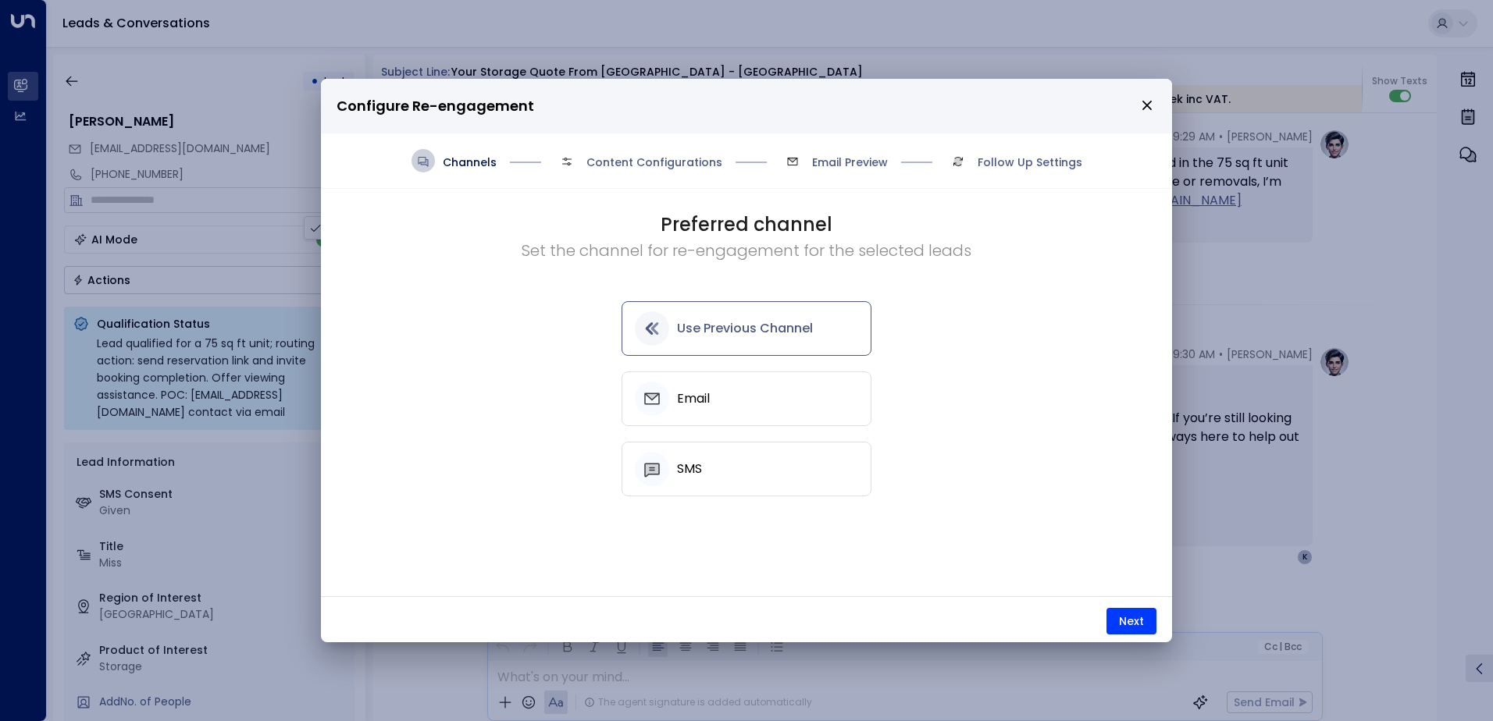
click at [731, 326] on h5 "Use Previous Channel" at bounding box center [745, 329] width 136 height 14
click at [1138, 610] on button "Next" at bounding box center [1131, 621] width 50 height 27
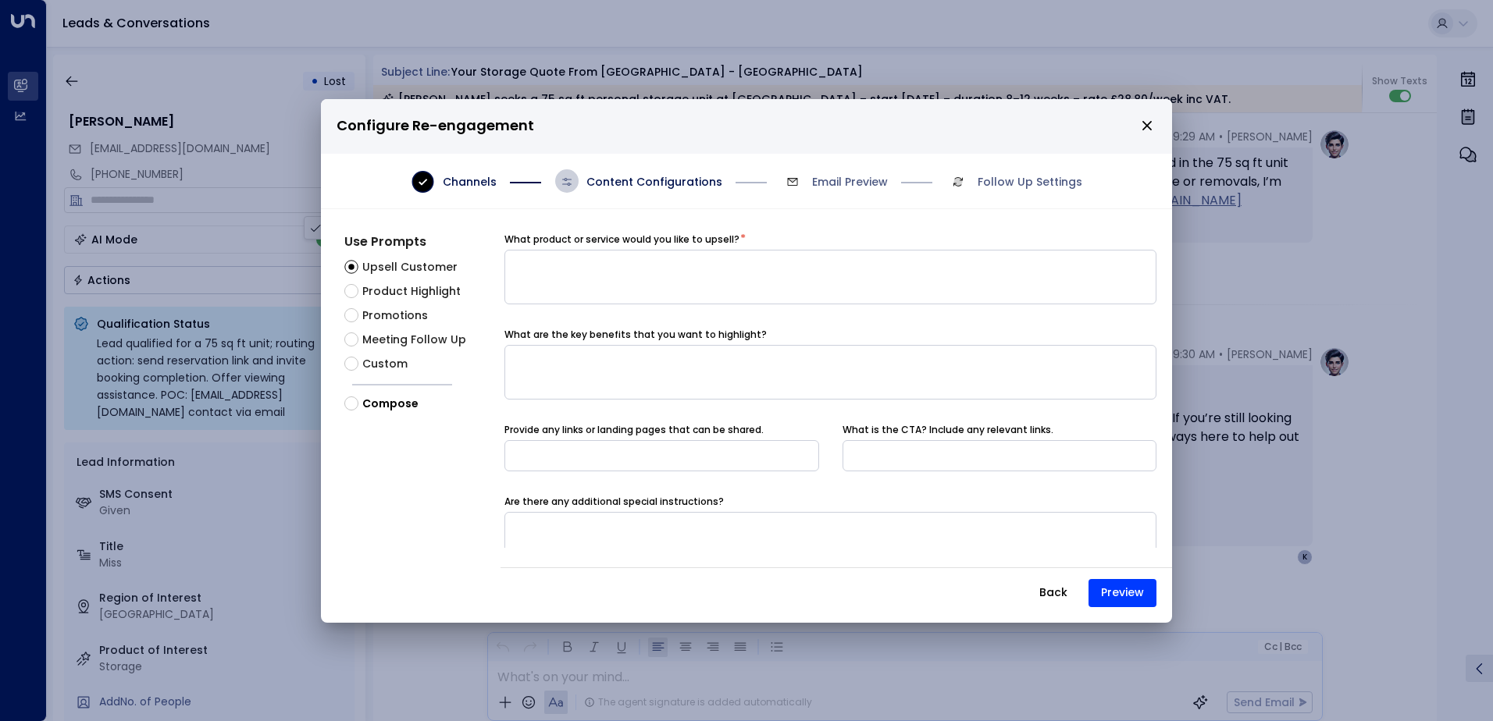
click at [582, 401] on div "What are the key benefits that you want to highlight?" at bounding box center [830, 366] width 652 height 77
click at [380, 361] on span "Custom" at bounding box center [384, 364] width 45 height 16
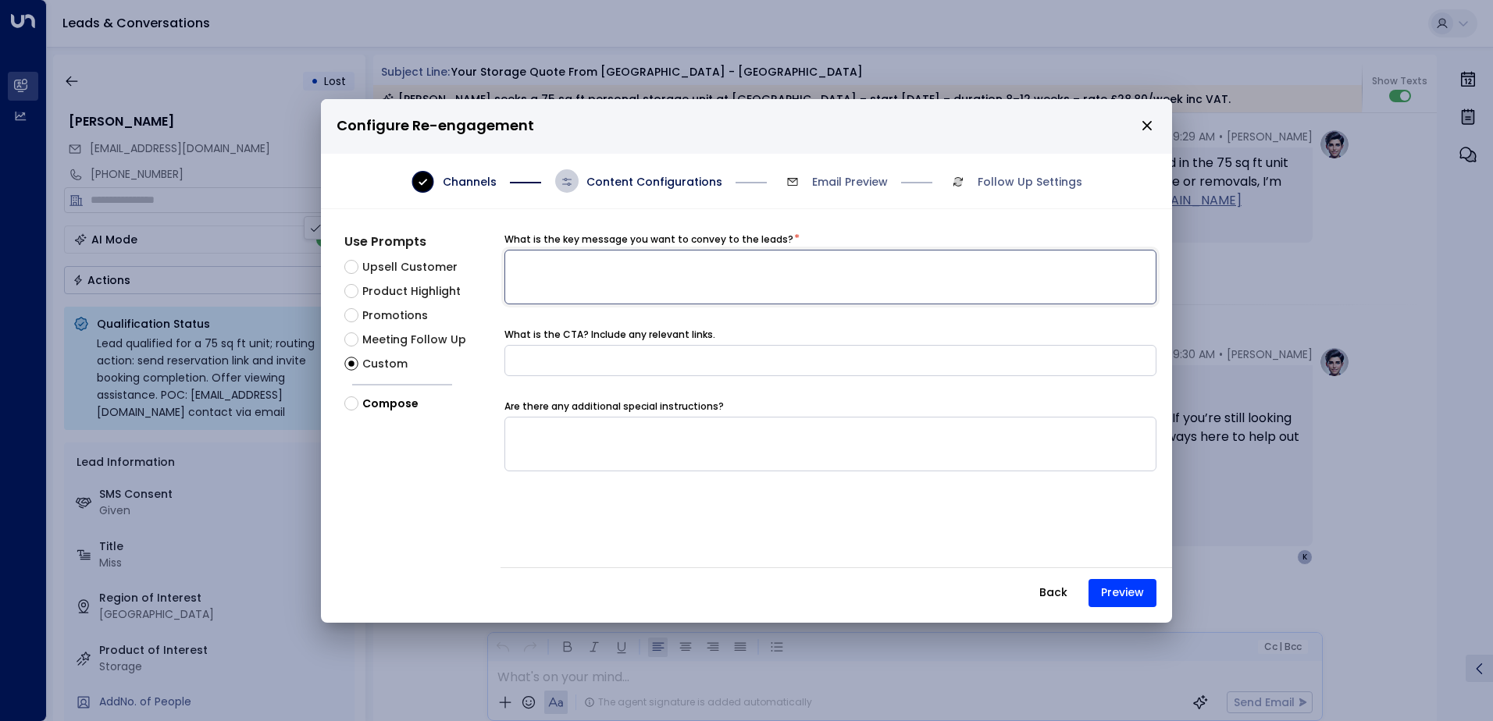
click at [588, 282] on textarea at bounding box center [830, 277] width 652 height 55
type textarea "*"
type textarea "**********"
click at [404, 341] on span "Meeting Follow Up" at bounding box center [414, 340] width 104 height 16
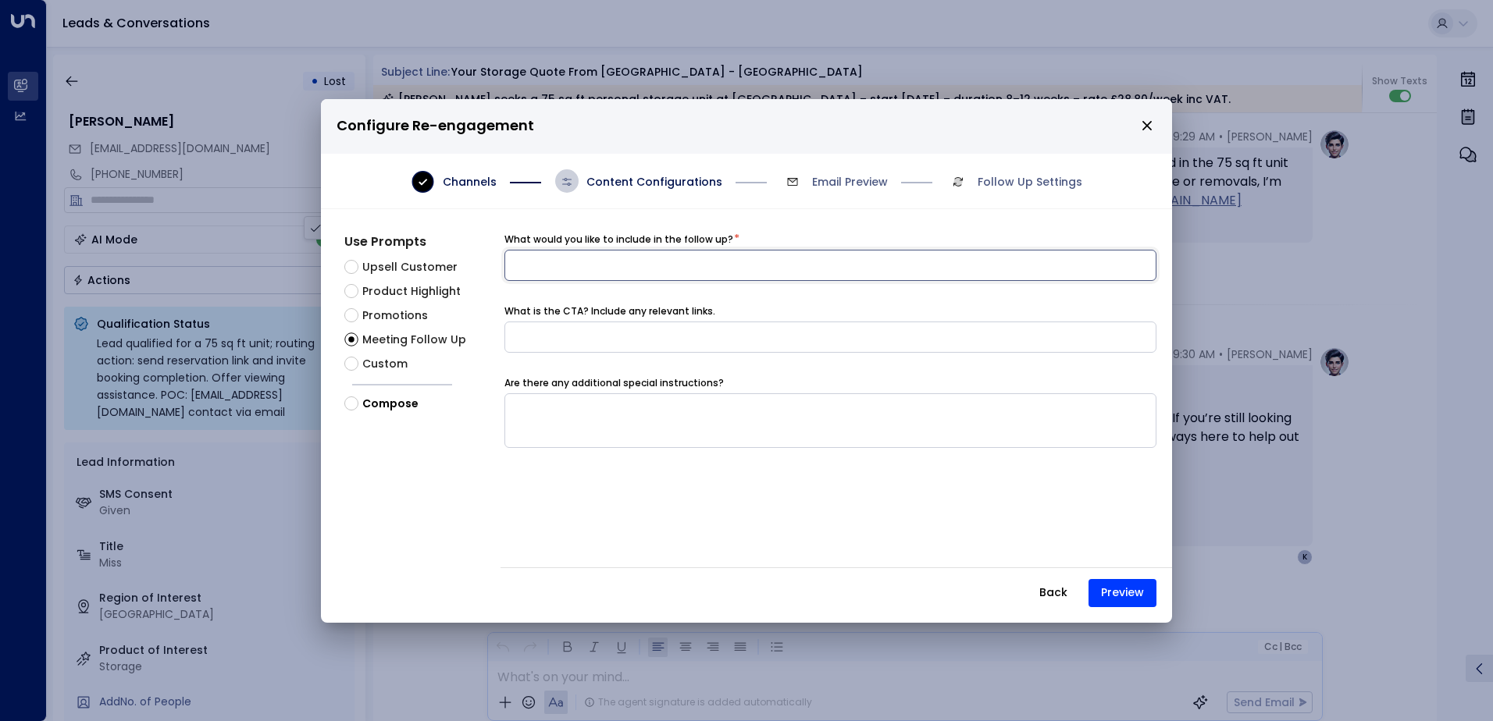
click at [560, 265] on input at bounding box center [830, 265] width 652 height 31
type input "**********"
click at [1123, 593] on button "Preview" at bounding box center [1122, 593] width 68 height 28
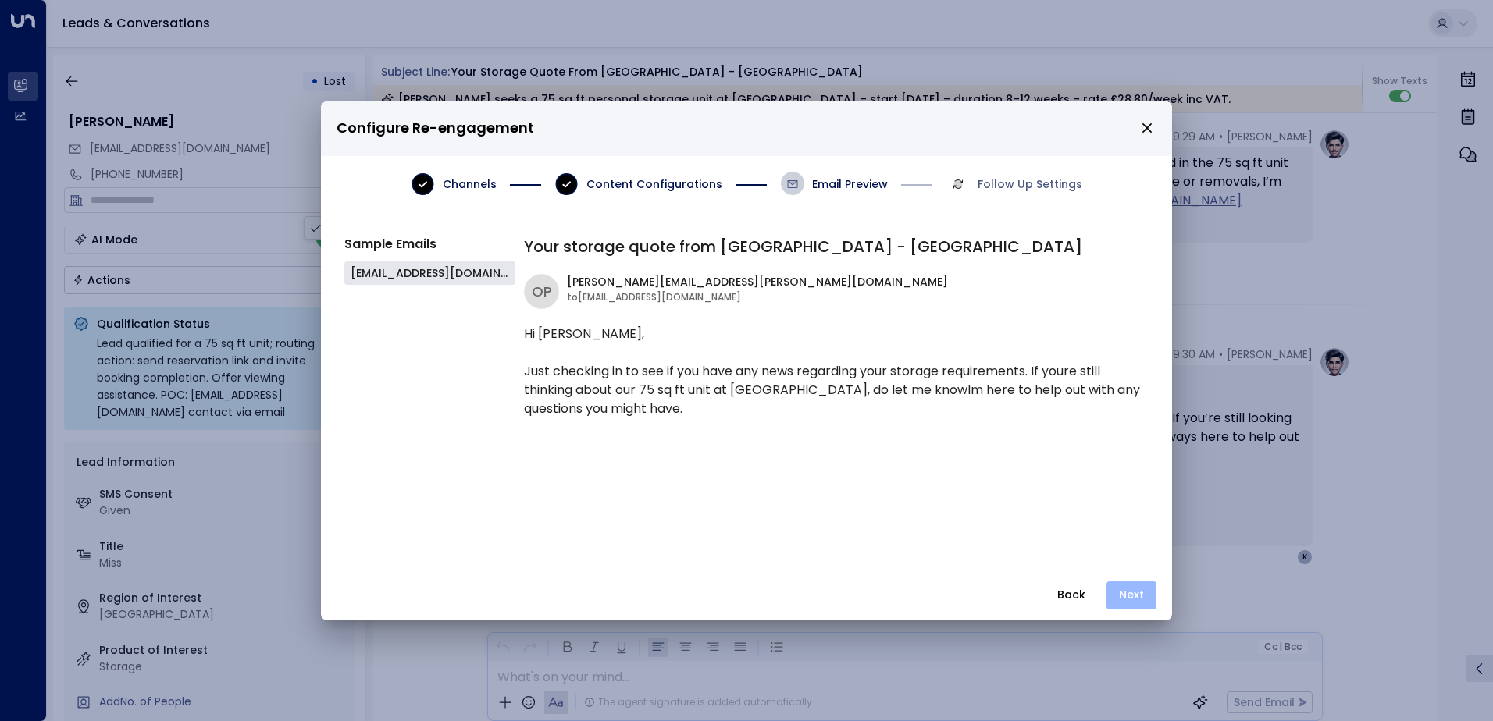
click at [1142, 597] on button "Next" at bounding box center [1131, 596] width 50 height 28
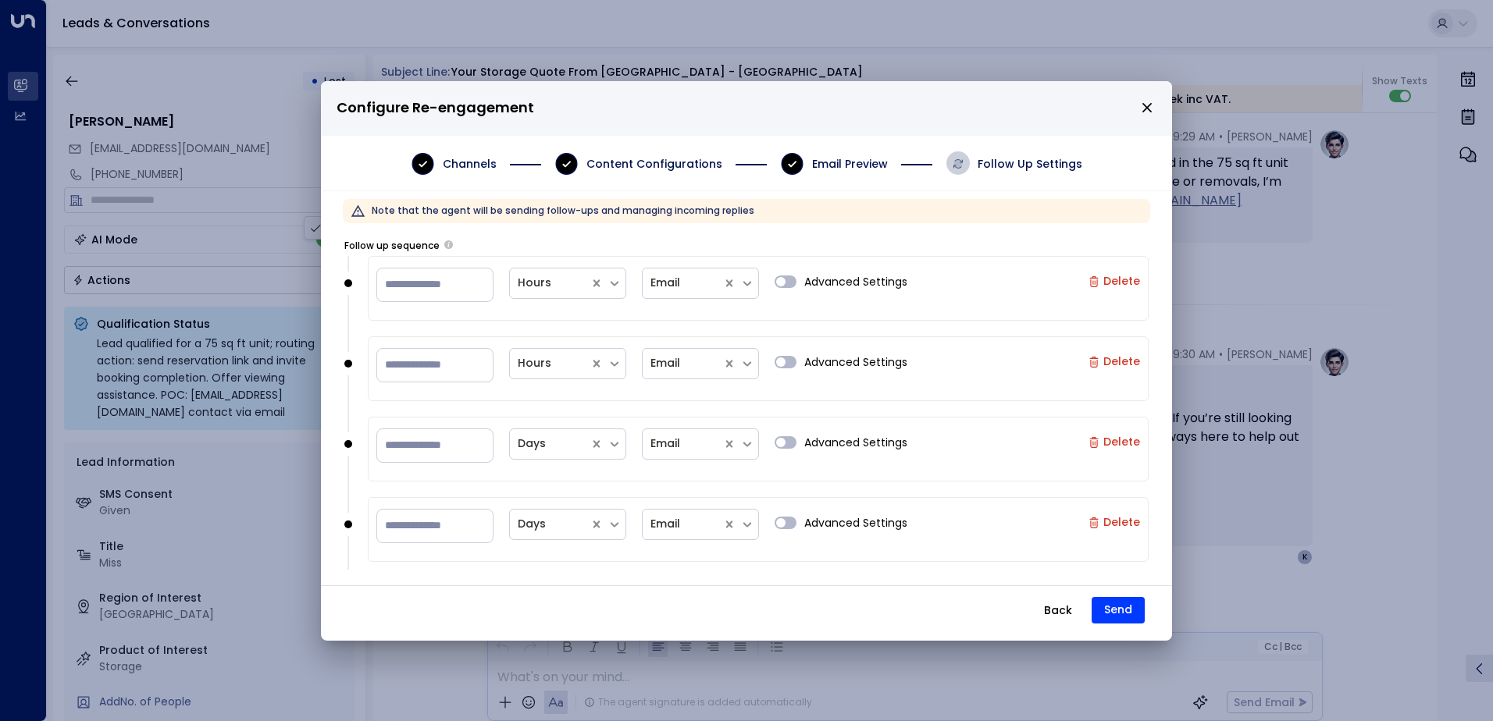
click at [1101, 276] on label "Delete" at bounding box center [1114, 281] width 52 height 12
type input "**"
type input "*"
type input "**"
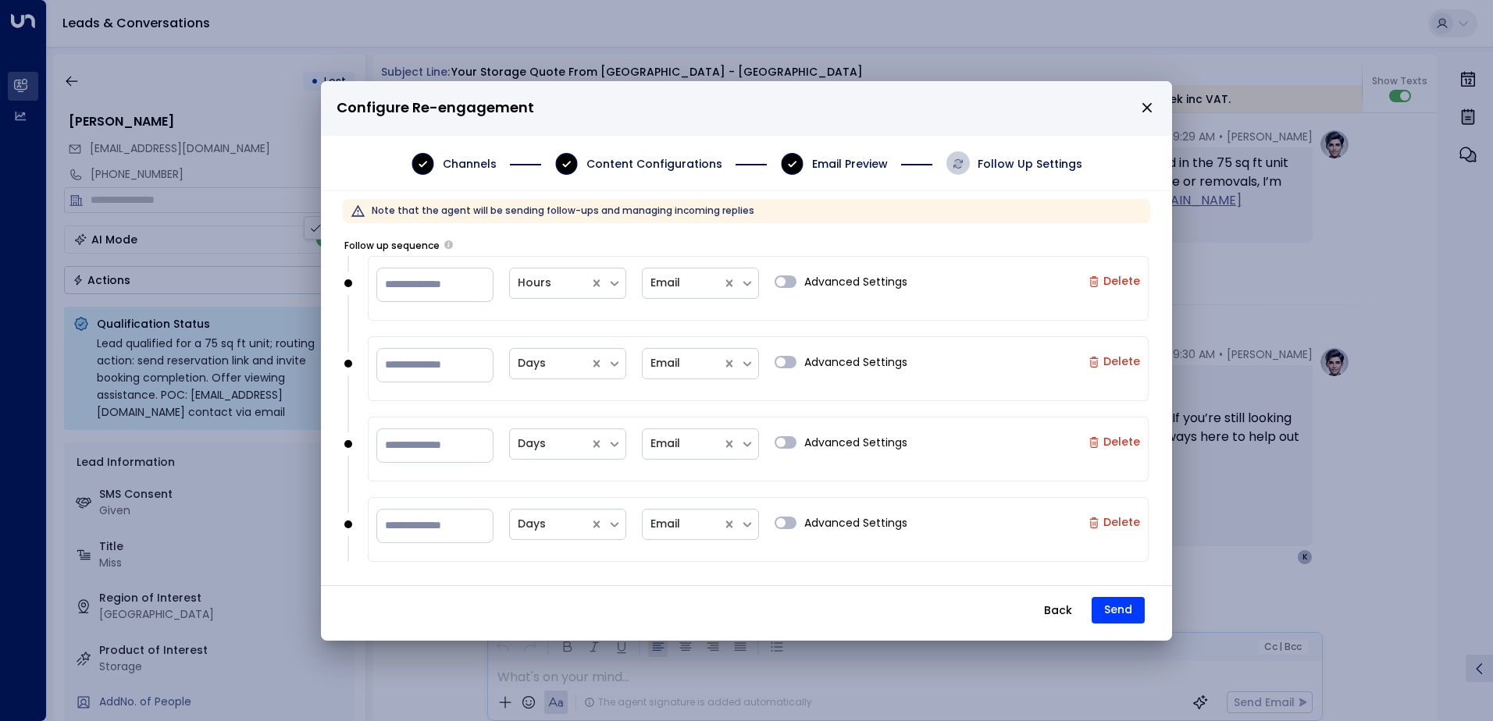
click at [1092, 283] on icon "button" at bounding box center [1093, 282] width 2 height 4
type input "*"
type input "**"
click at [1090, 283] on icon "button" at bounding box center [1093, 281] width 11 height 11
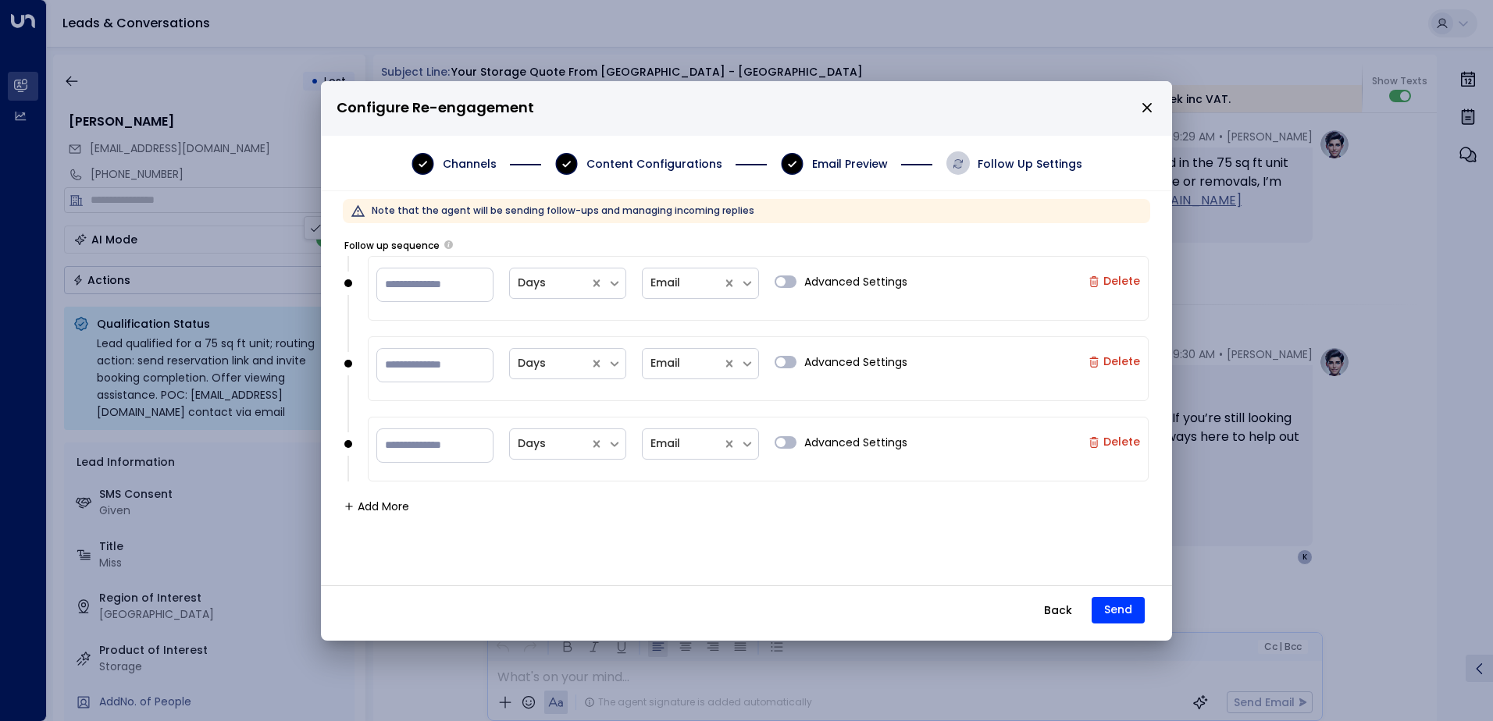
type input "**"
click at [1090, 283] on icon "button" at bounding box center [1093, 281] width 11 height 11
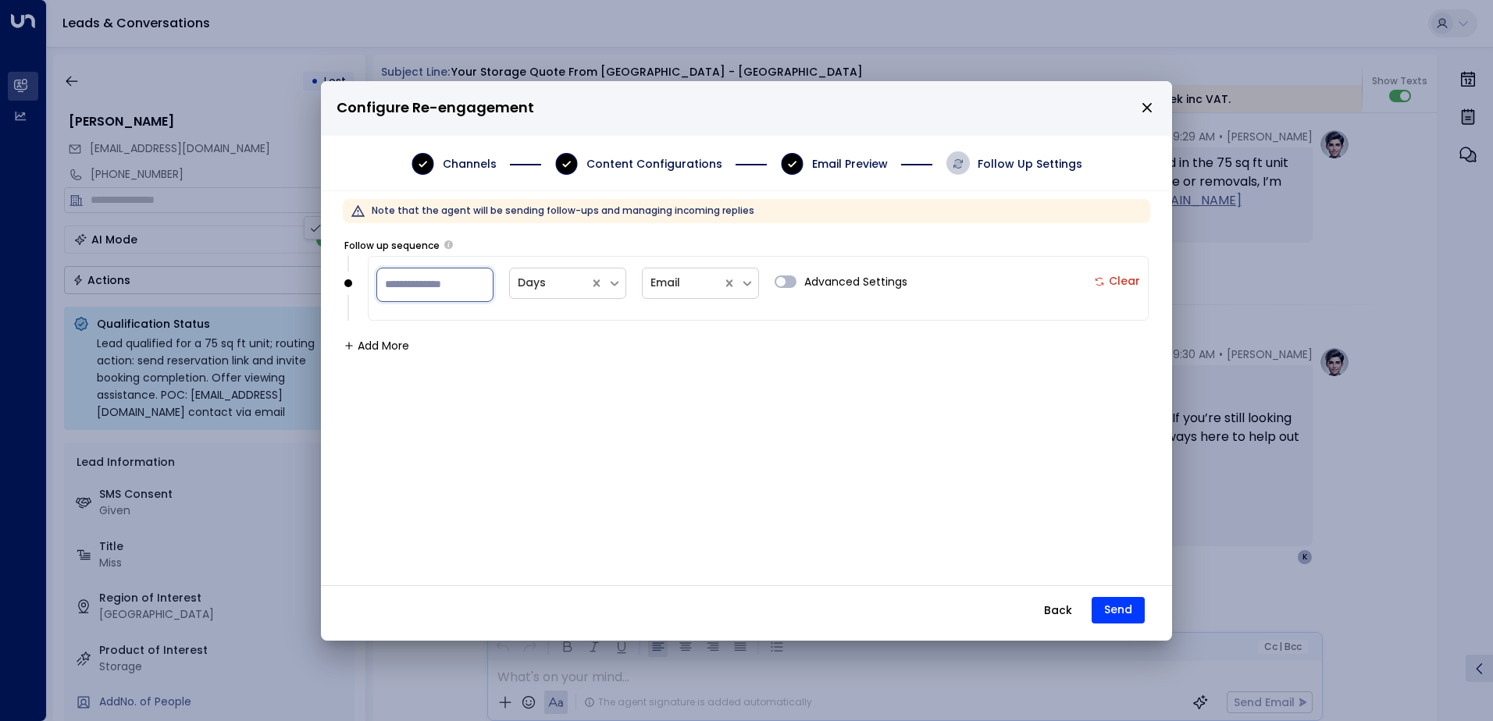
click at [455, 288] on input "**" at bounding box center [434, 285] width 117 height 34
type input "*"
click at [1114, 611] on button "Send" at bounding box center [1118, 610] width 53 height 27
type input "**"
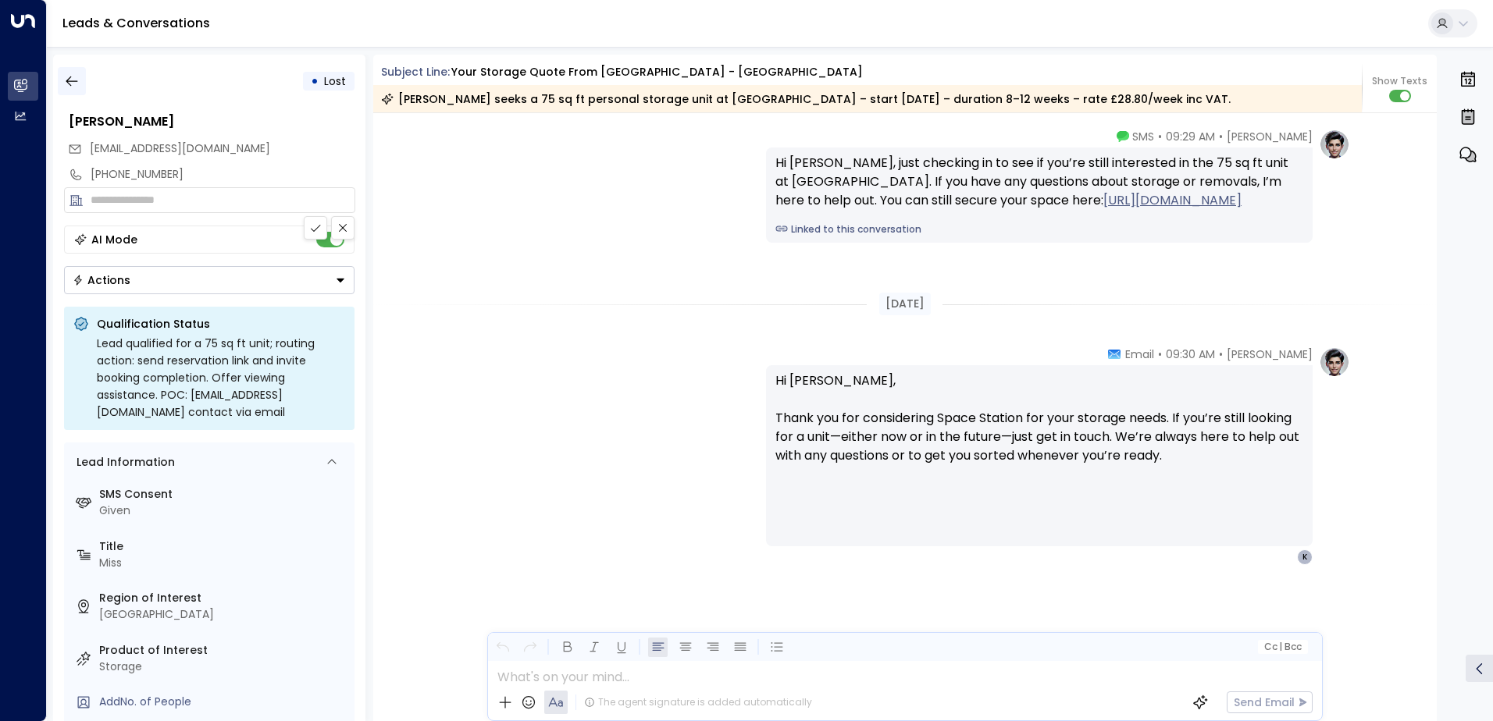
scroll to position [2698, 0]
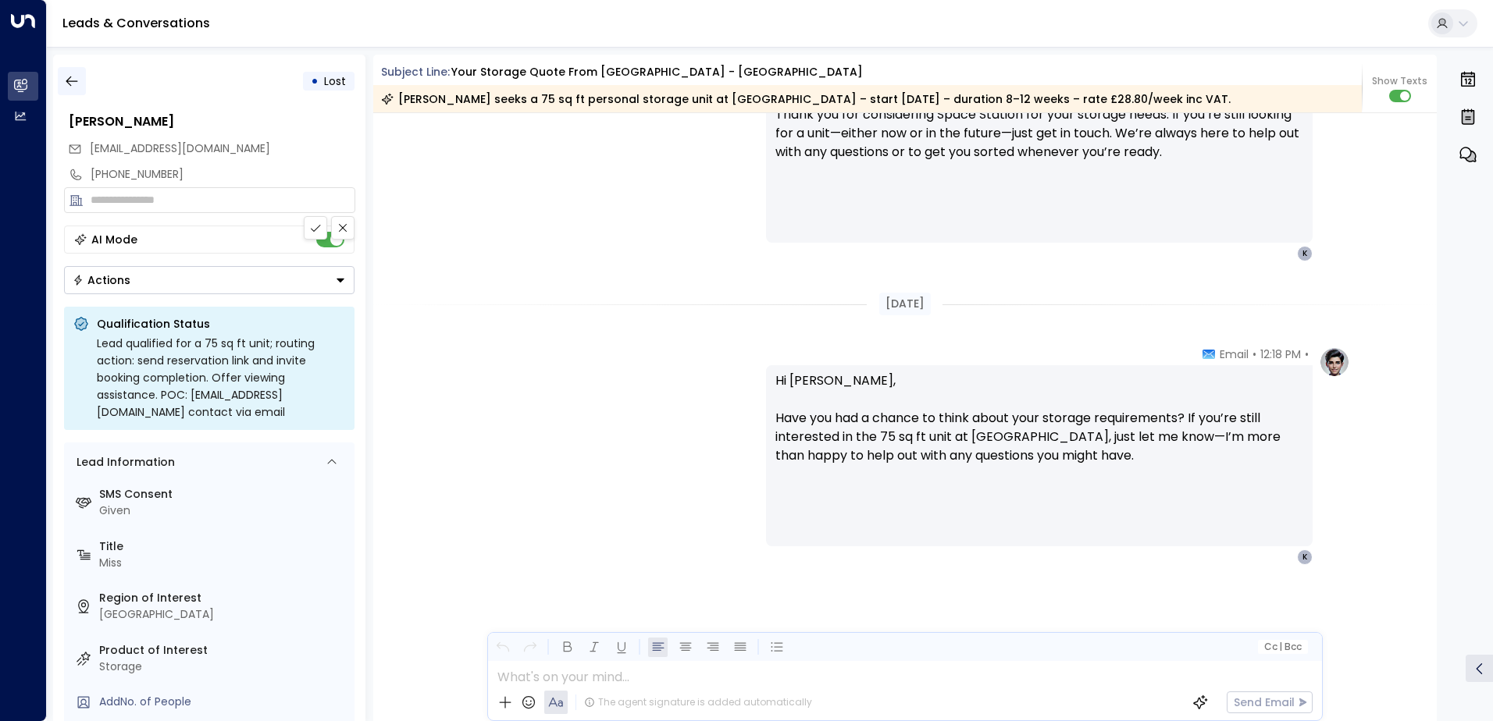
click at [71, 84] on icon "button" at bounding box center [72, 81] width 16 height 16
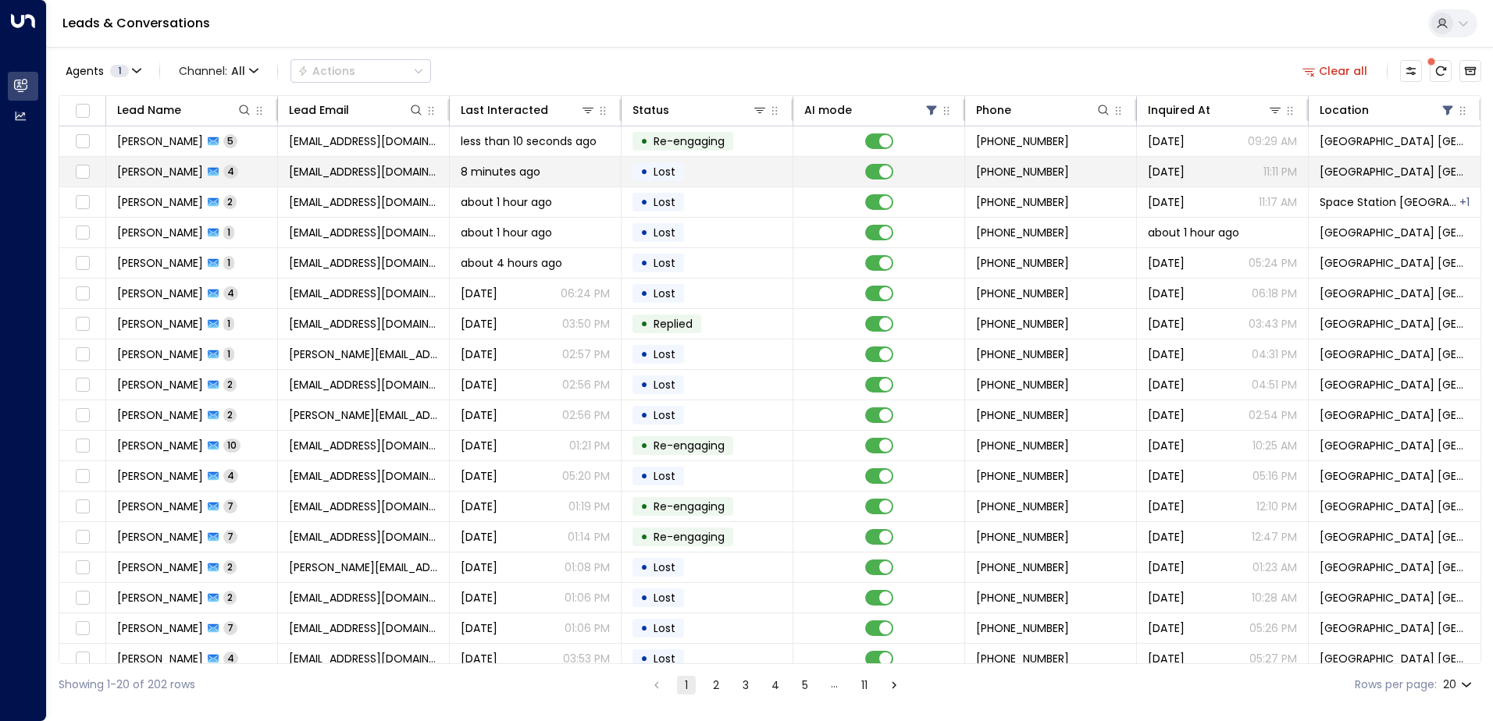
click at [254, 186] on td "[PERSON_NAME] 4" at bounding box center [192, 172] width 172 height 30
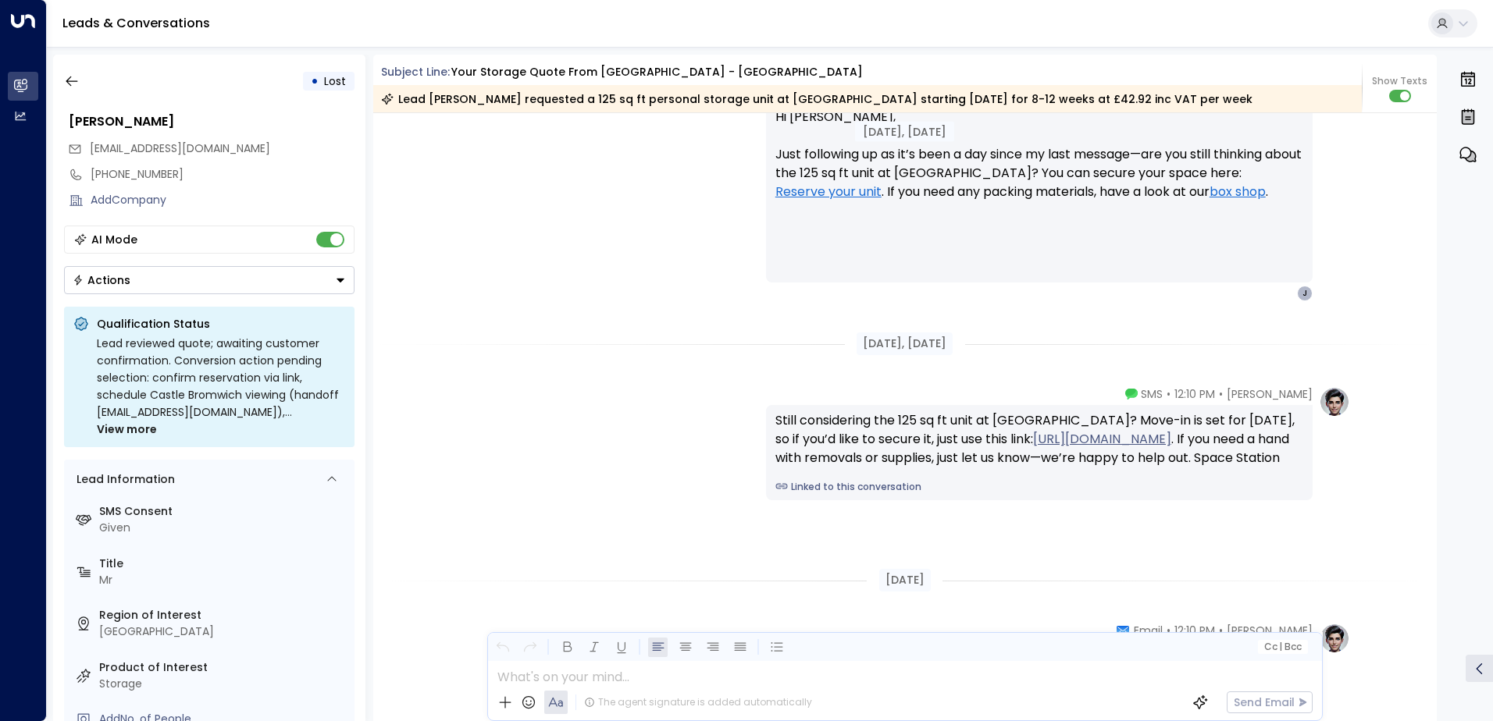
scroll to position [2228, 0]
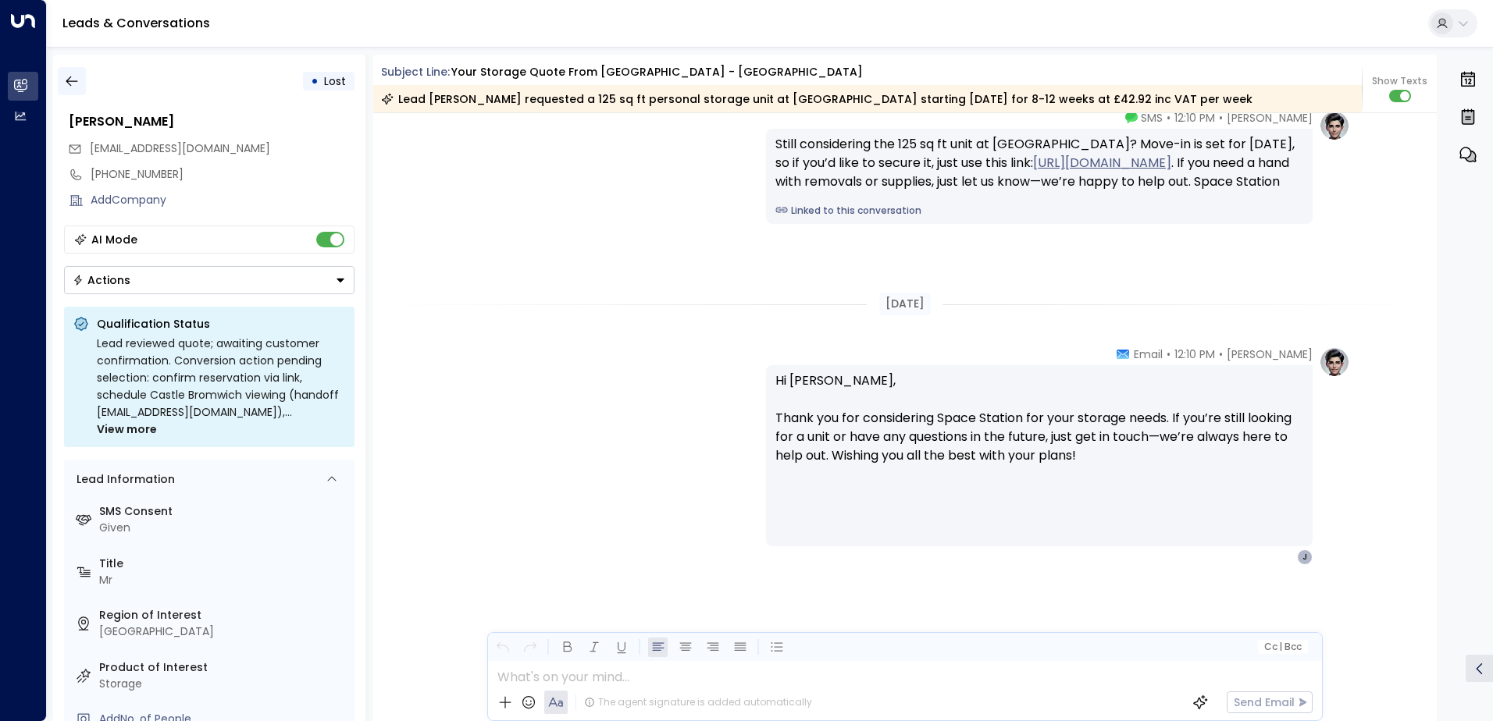
click at [76, 86] on icon "button" at bounding box center [72, 81] width 16 height 16
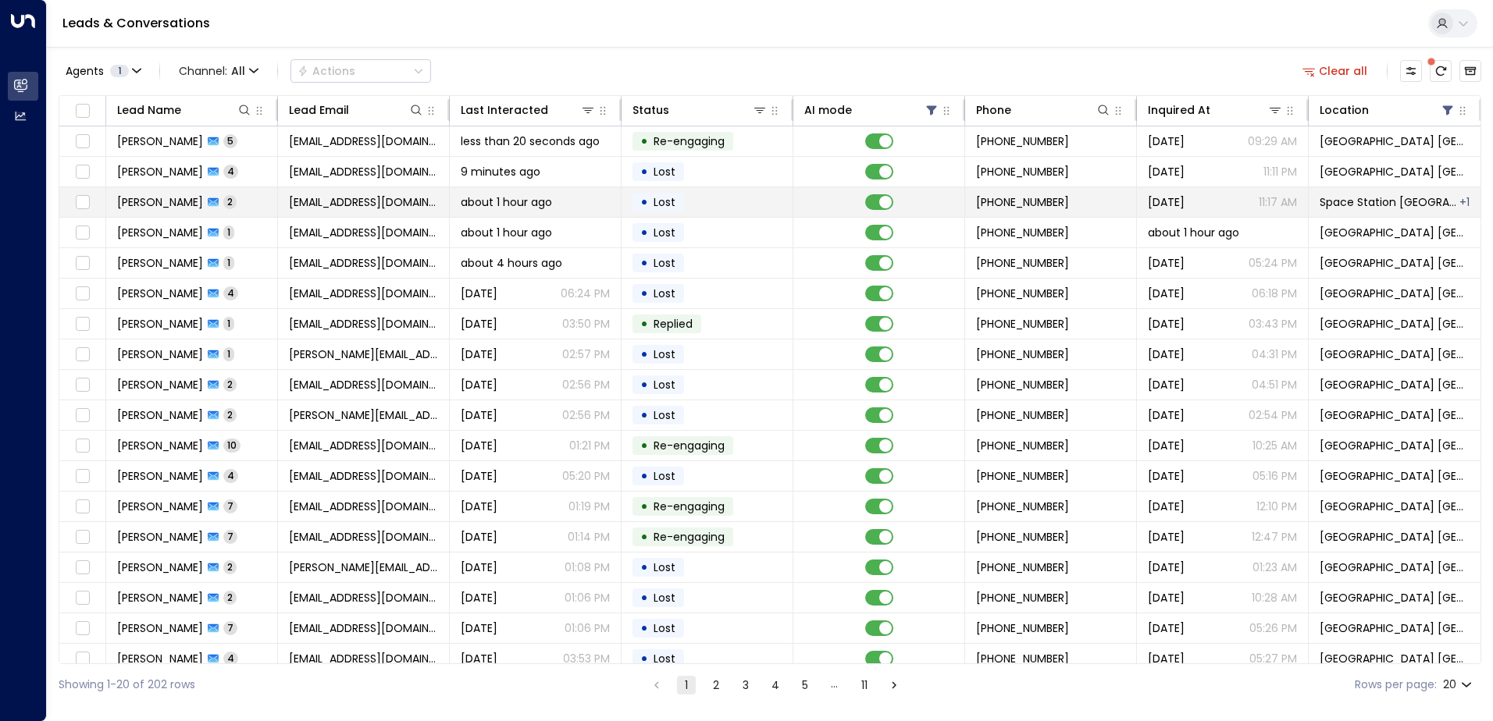
click at [398, 209] on span "[EMAIL_ADDRESS][DOMAIN_NAME]" at bounding box center [363, 202] width 149 height 16
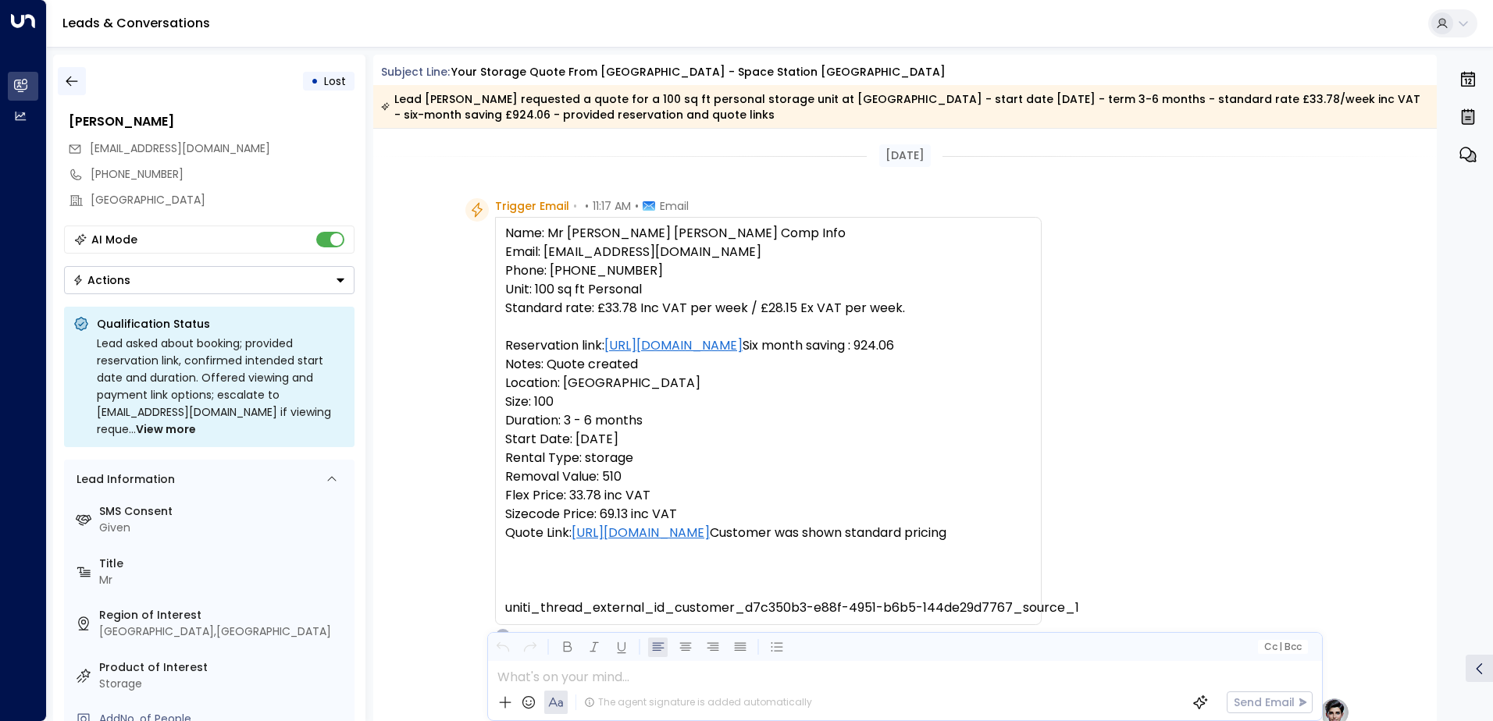
click at [67, 81] on icon "button" at bounding box center [72, 82] width 12 height 10
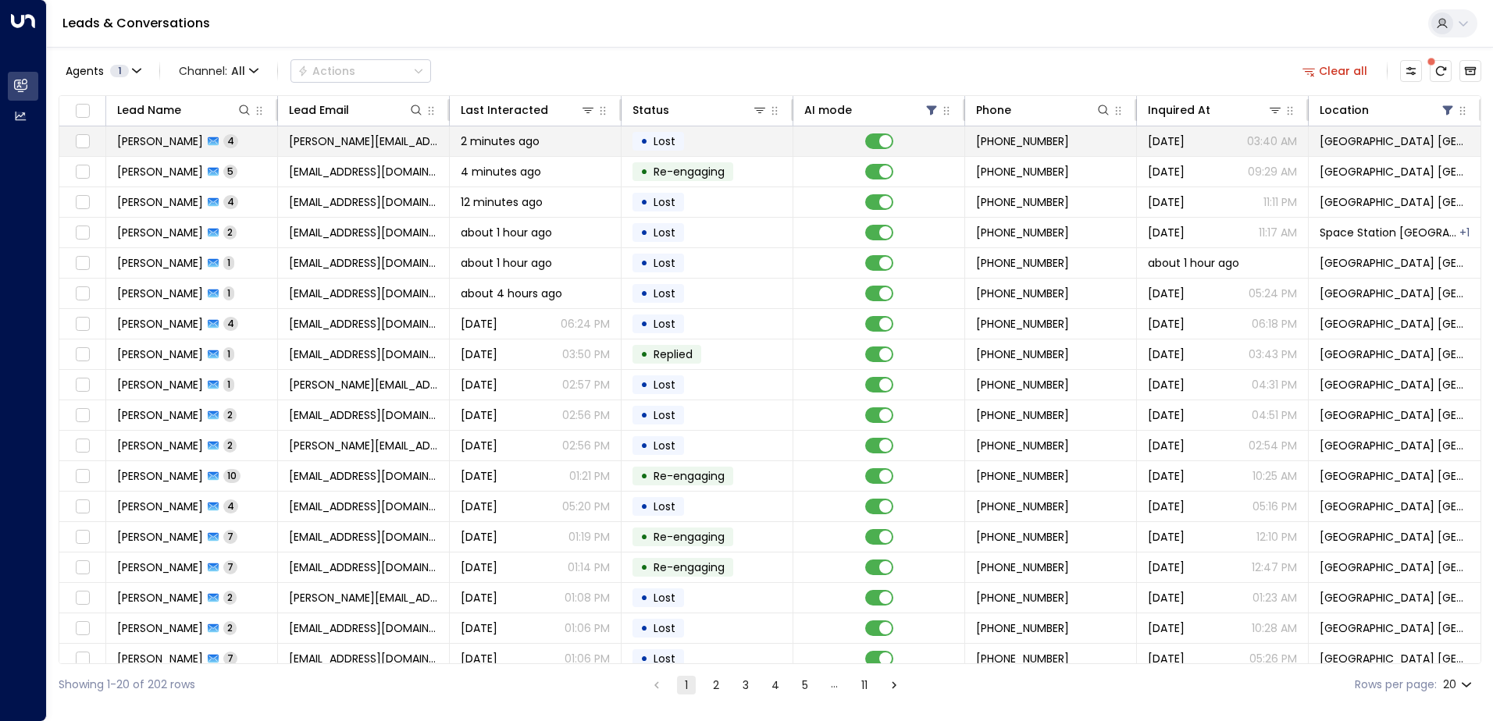
click at [461, 144] on span "2 minutes ago" at bounding box center [500, 142] width 79 height 16
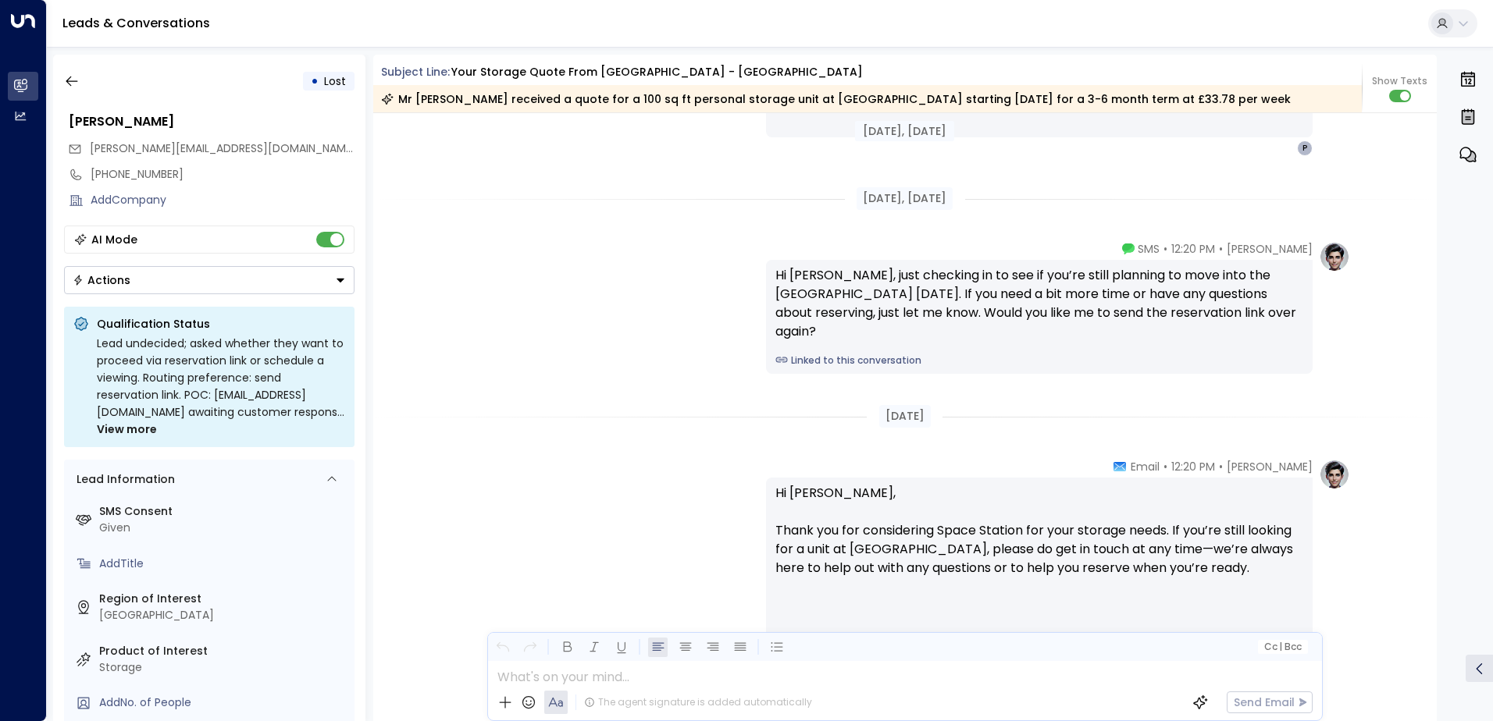
scroll to position [2356, 0]
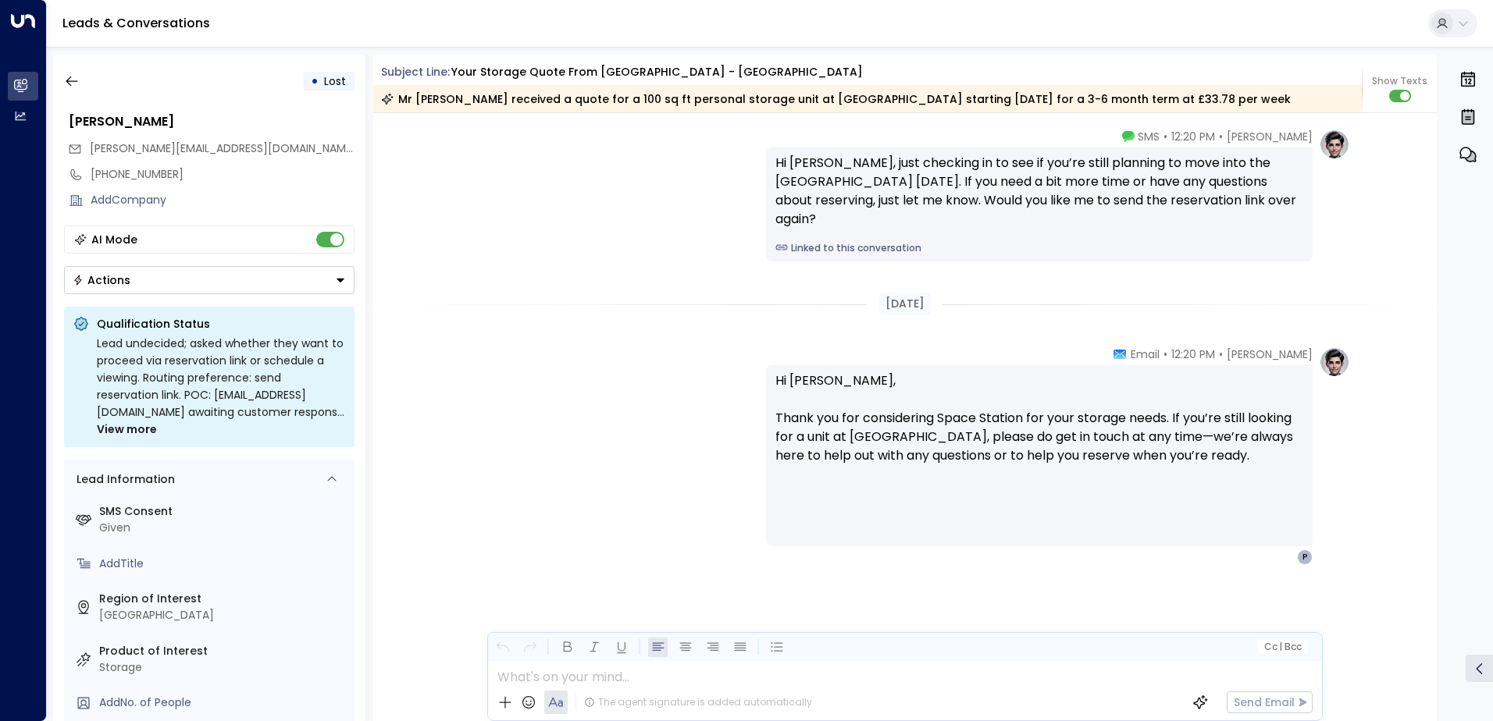
drag, startPoint x: 643, startPoint y: 410, endPoint x: 621, endPoint y: 393, distance: 27.8
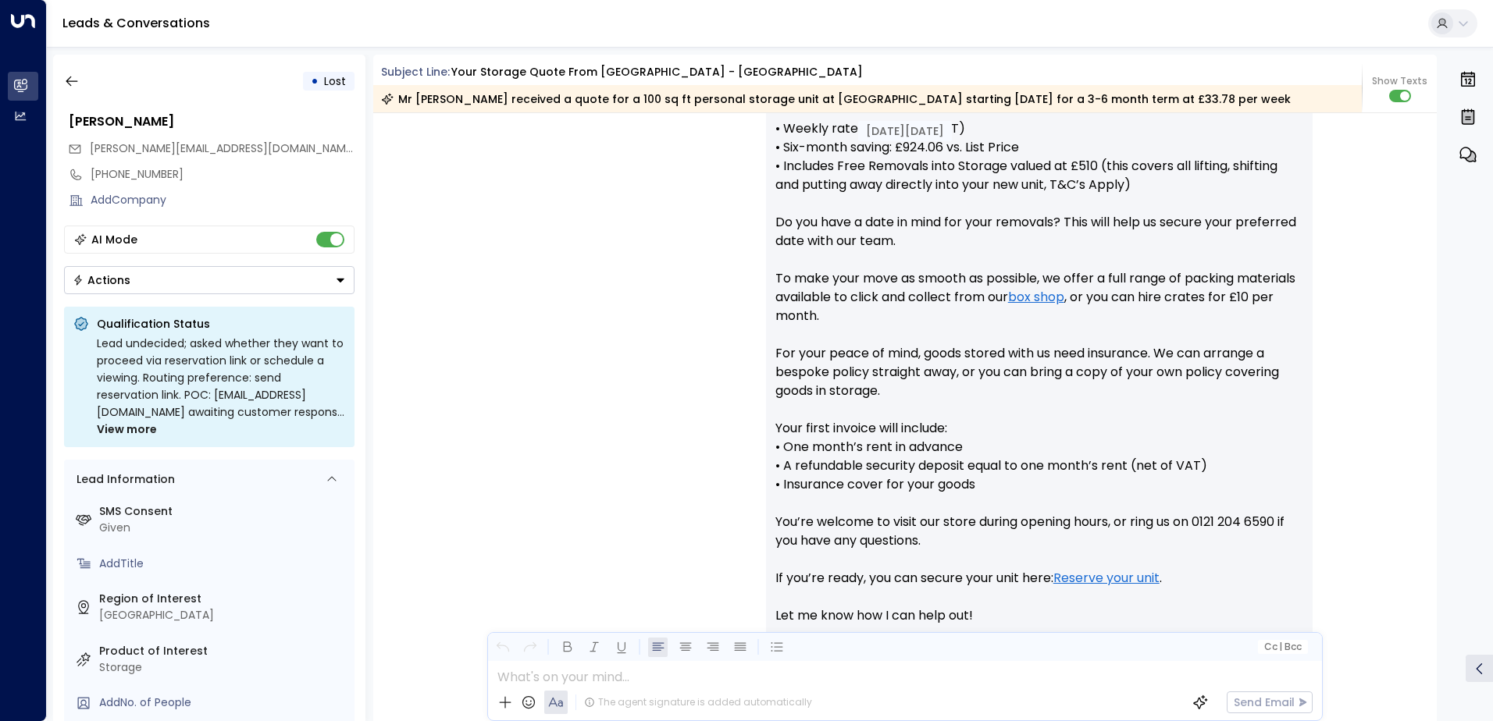
scroll to position [0, 0]
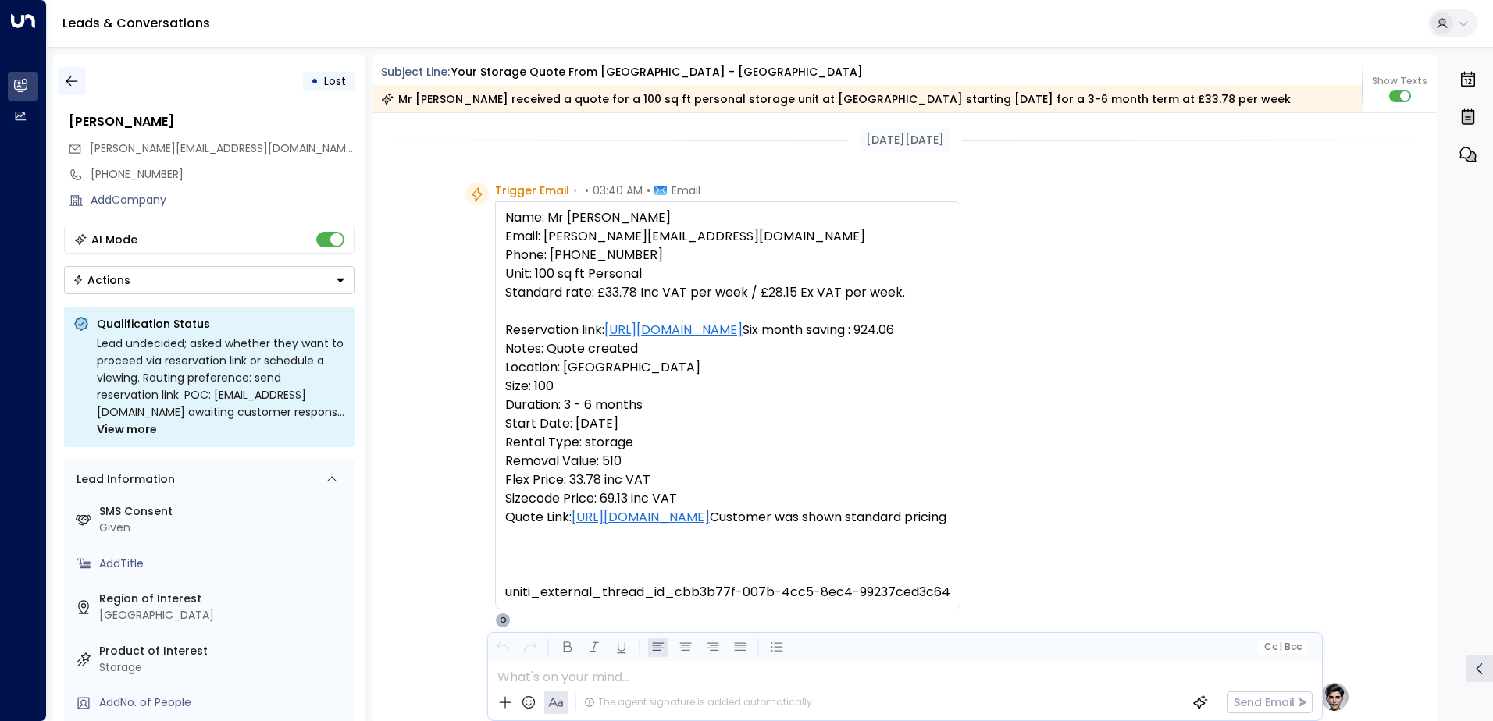
click at [66, 79] on icon "button" at bounding box center [72, 81] width 16 height 16
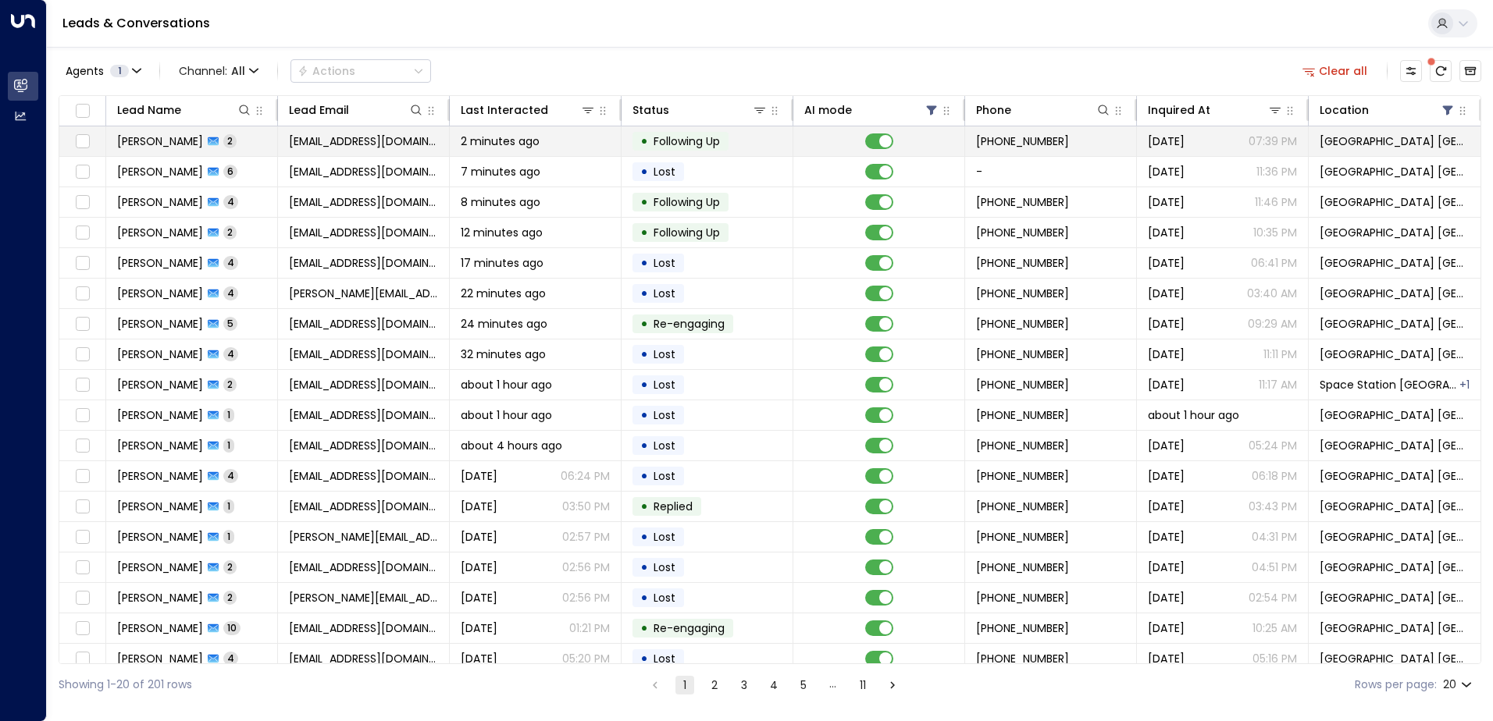
click at [461, 144] on span "2 minutes ago" at bounding box center [500, 142] width 79 height 16
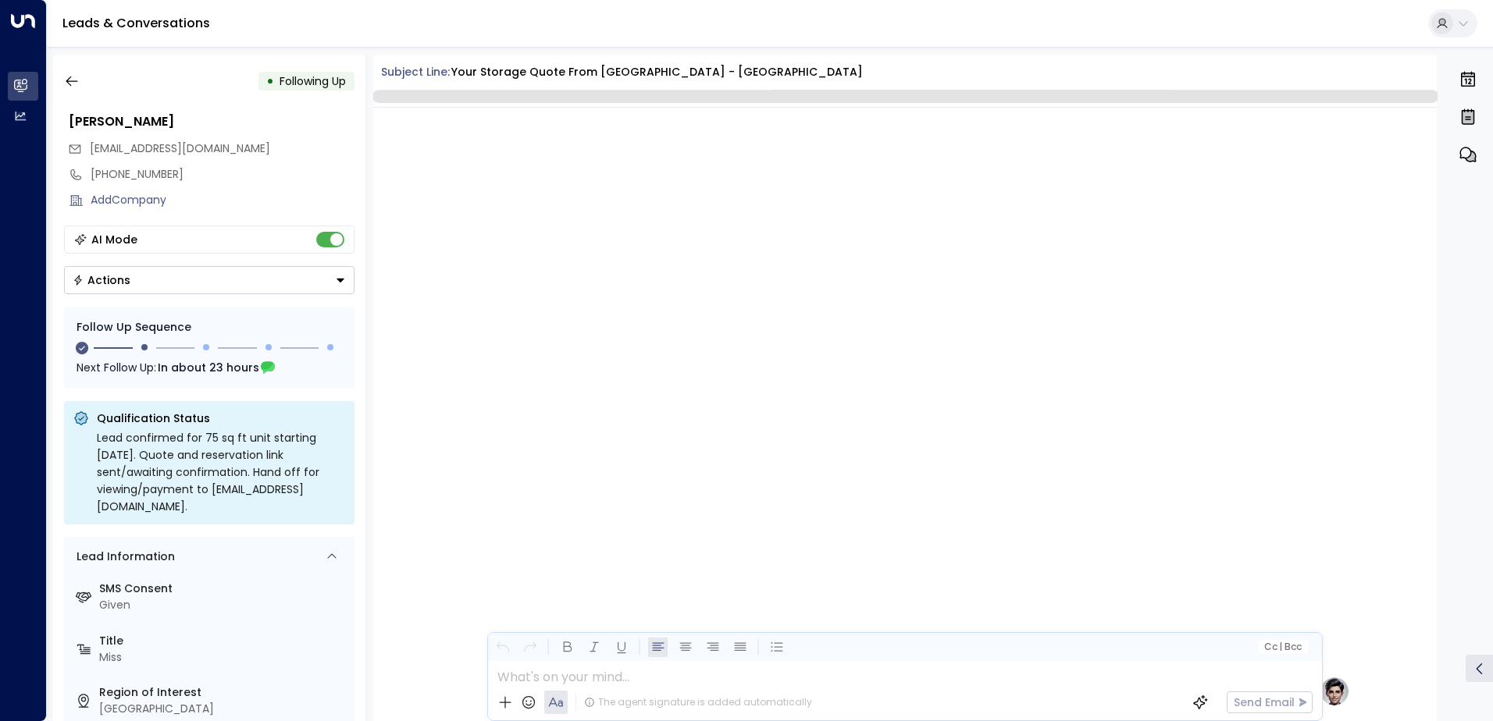
scroll to position [1308, 0]
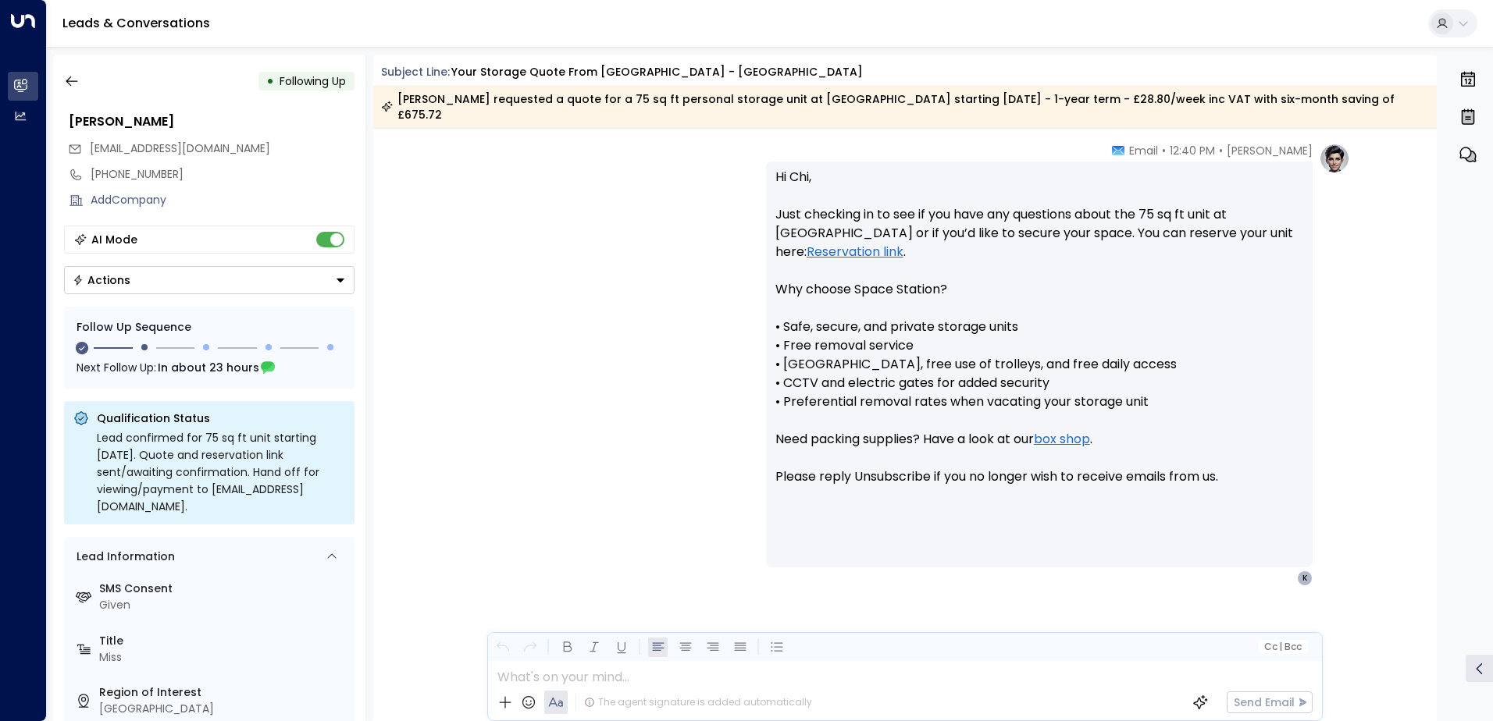
click at [209, 288] on button "Actions" at bounding box center [209, 280] width 290 height 28
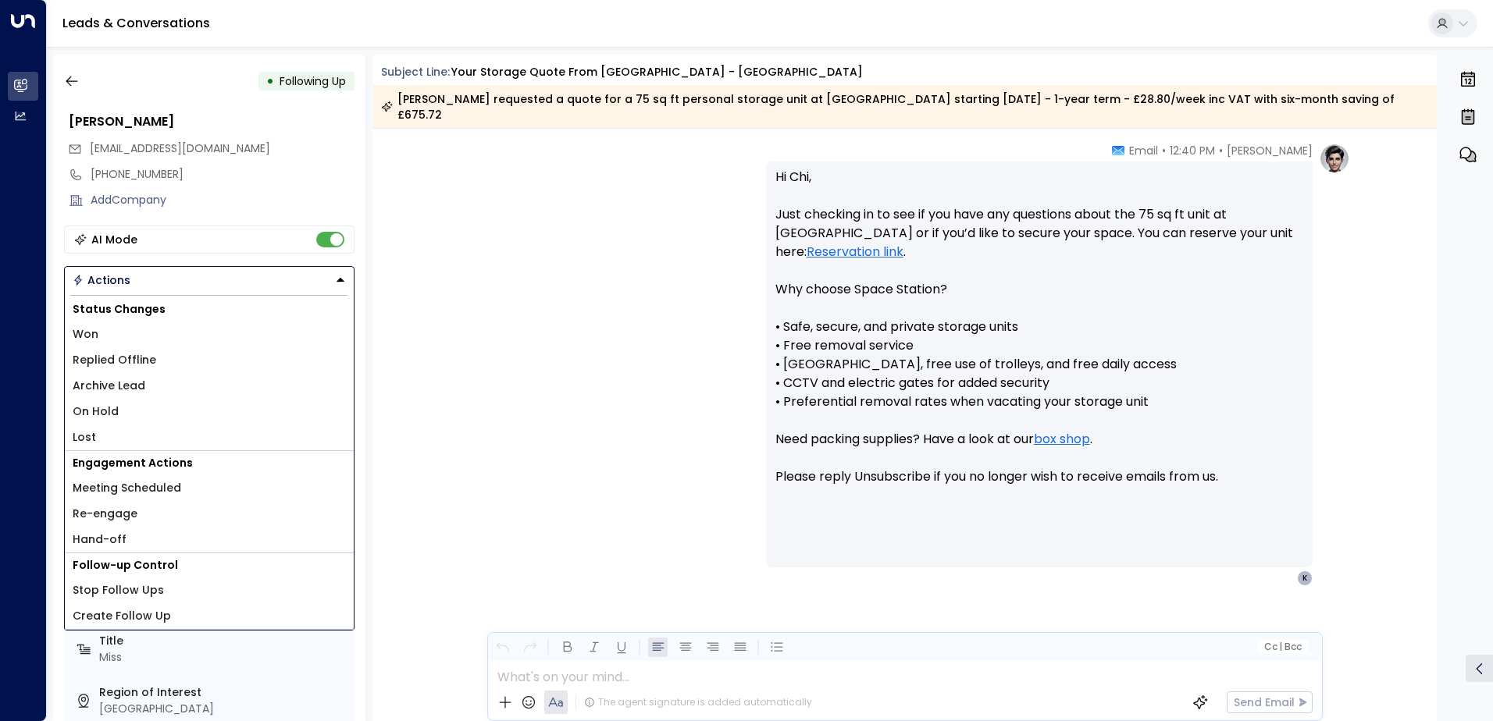
click at [90, 430] on span "Lost" at bounding box center [84, 437] width 23 height 16
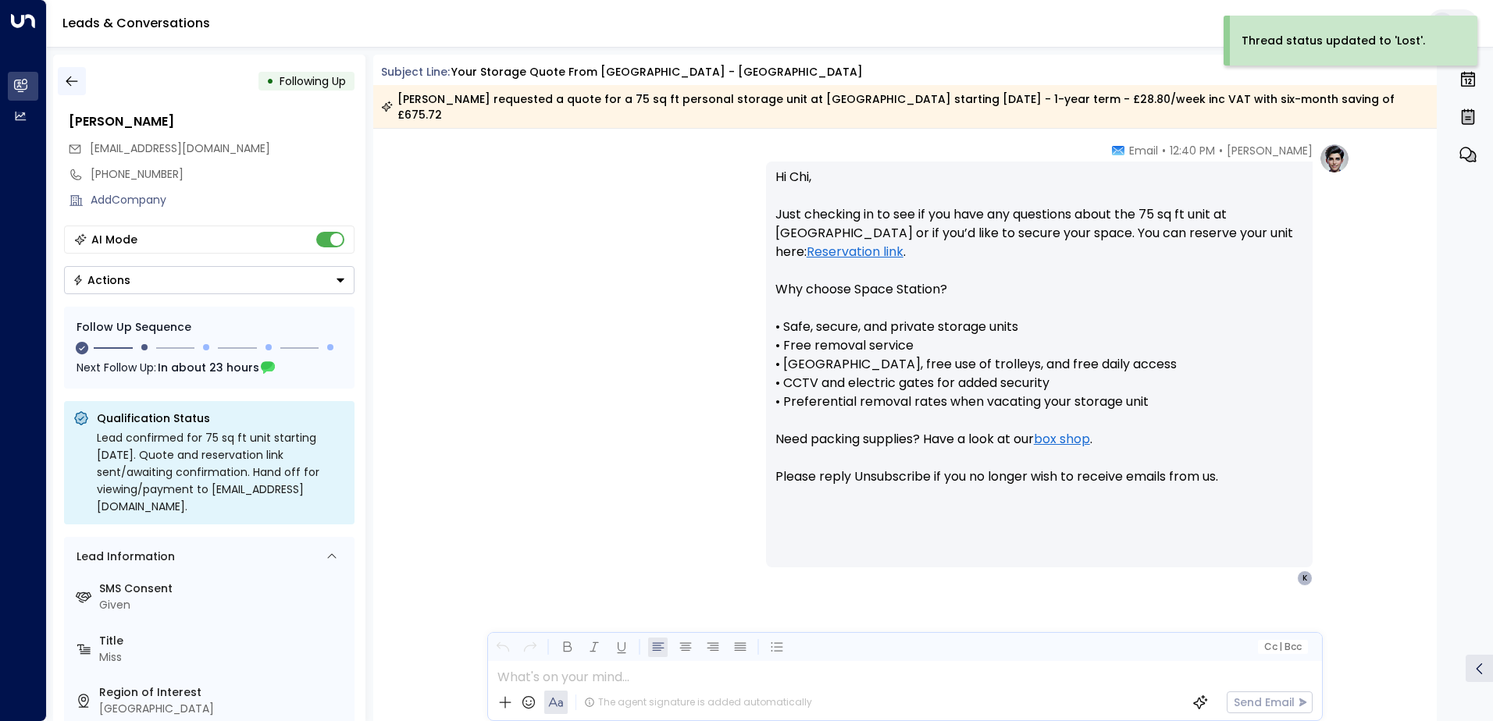
click at [75, 77] on icon "button" at bounding box center [72, 81] width 16 height 16
